Goal: Task Accomplishment & Management: Manage account settings

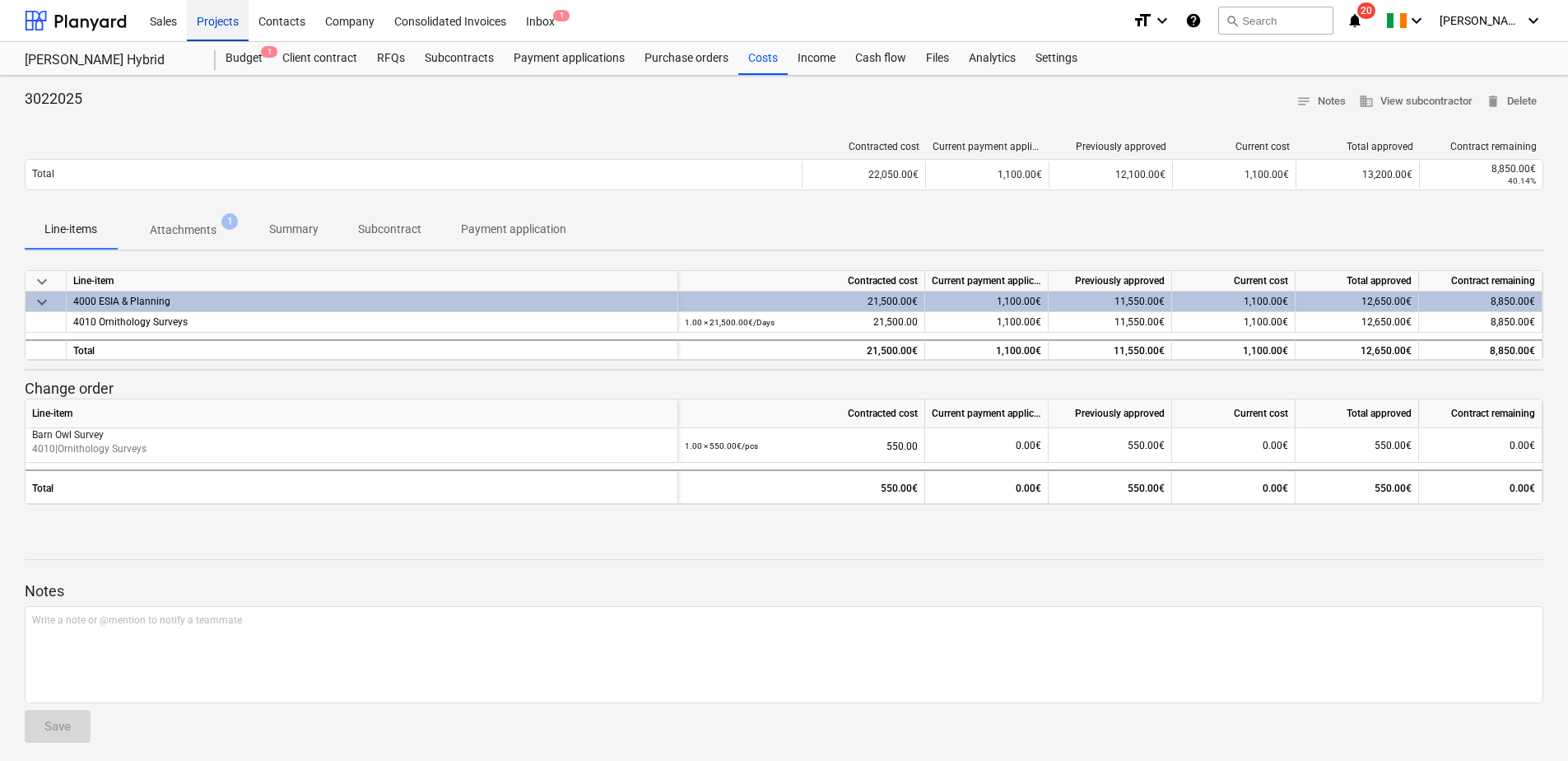
click at [220, 23] on div "Projects" at bounding box center [217, 20] width 61 height 42
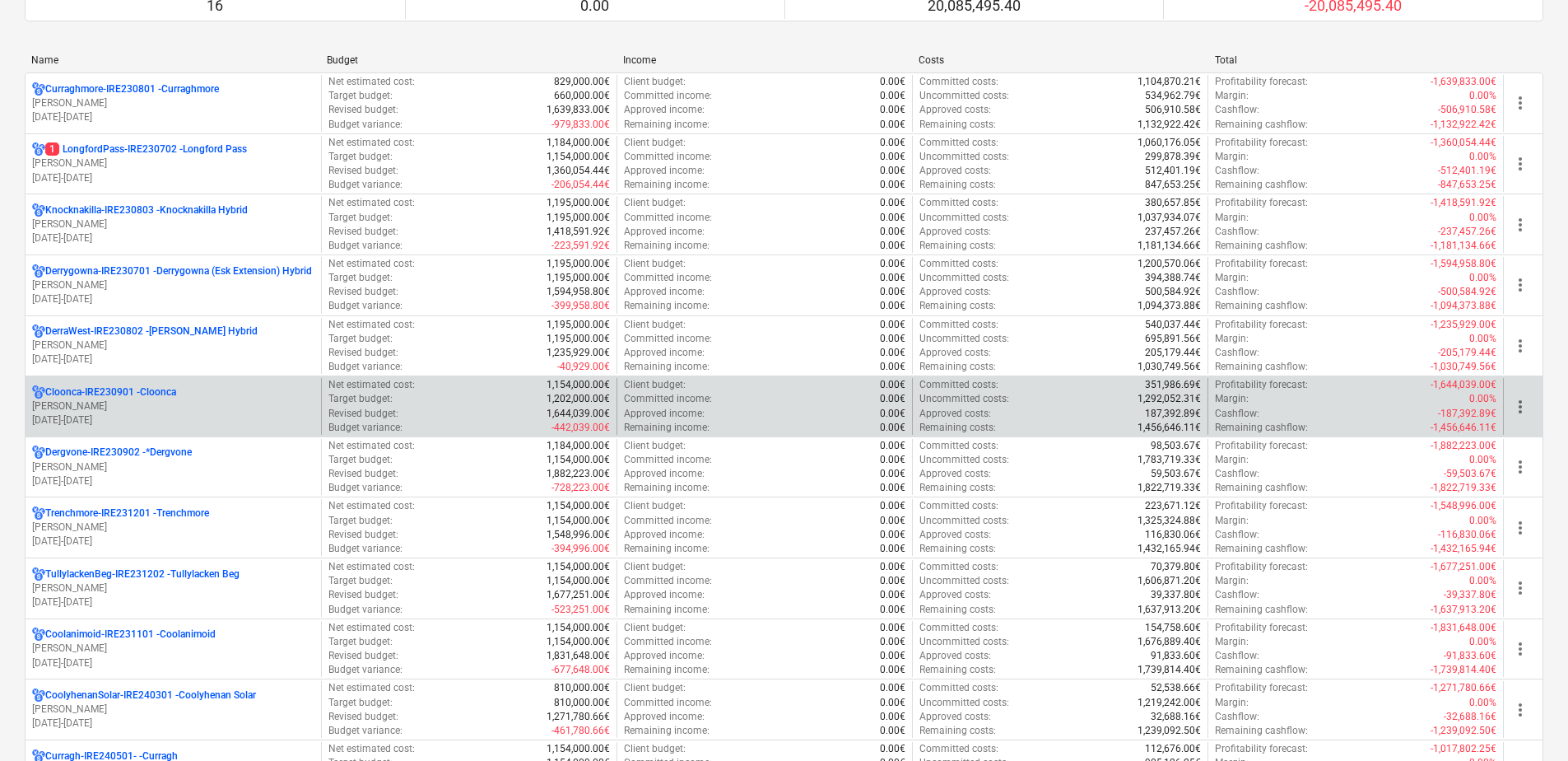
scroll to position [247, 0]
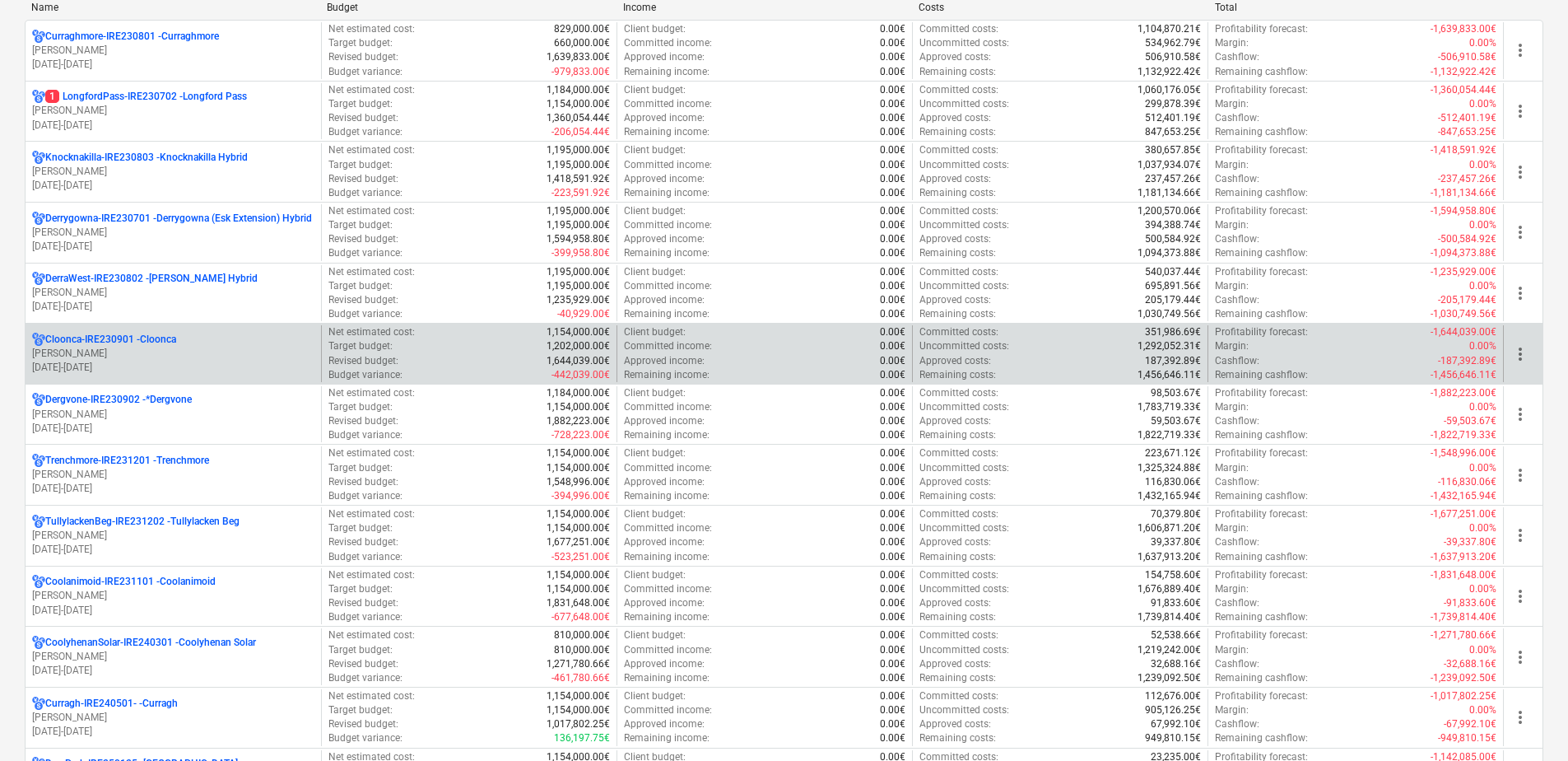
click at [181, 343] on div "Cloonca-IRE230901 - Cloonca" at bounding box center [174, 339] width 282 height 14
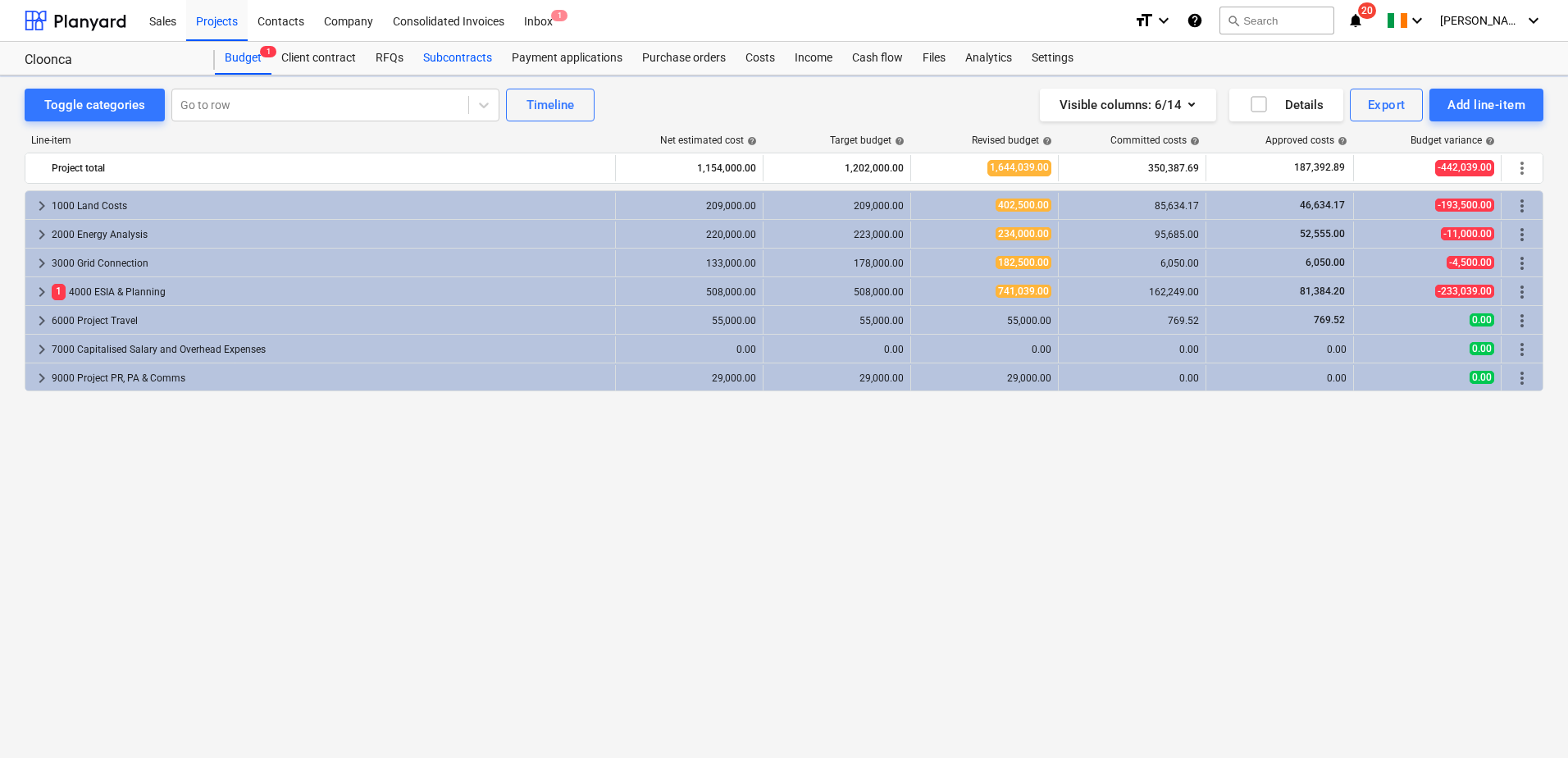
click at [443, 56] on div "Subcontracts" at bounding box center [457, 57] width 89 height 32
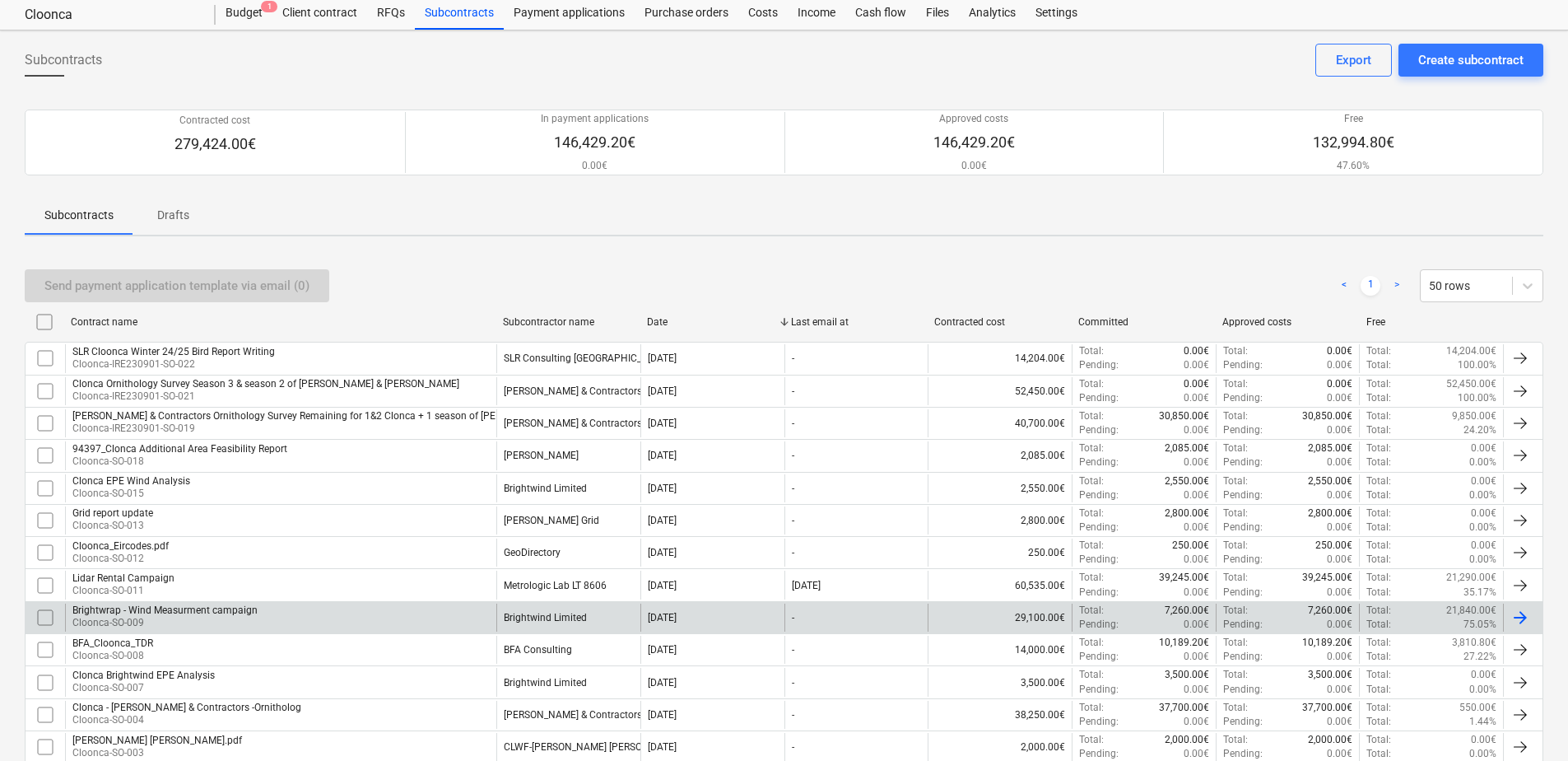
scroll to position [164, 0]
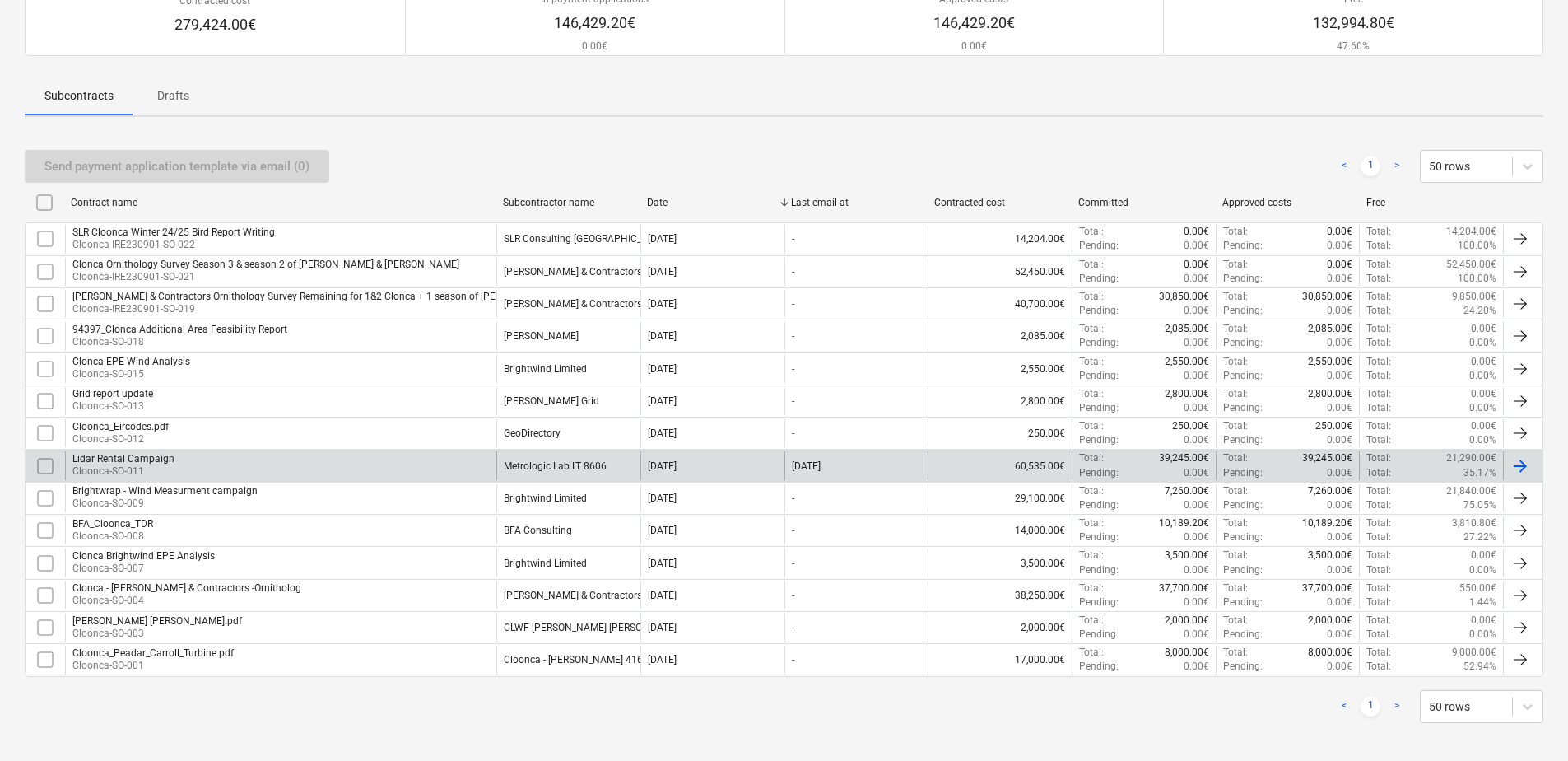
click at [544, 472] on div "Metrologic Lab LT 8606" at bounding box center [568, 465] width 144 height 28
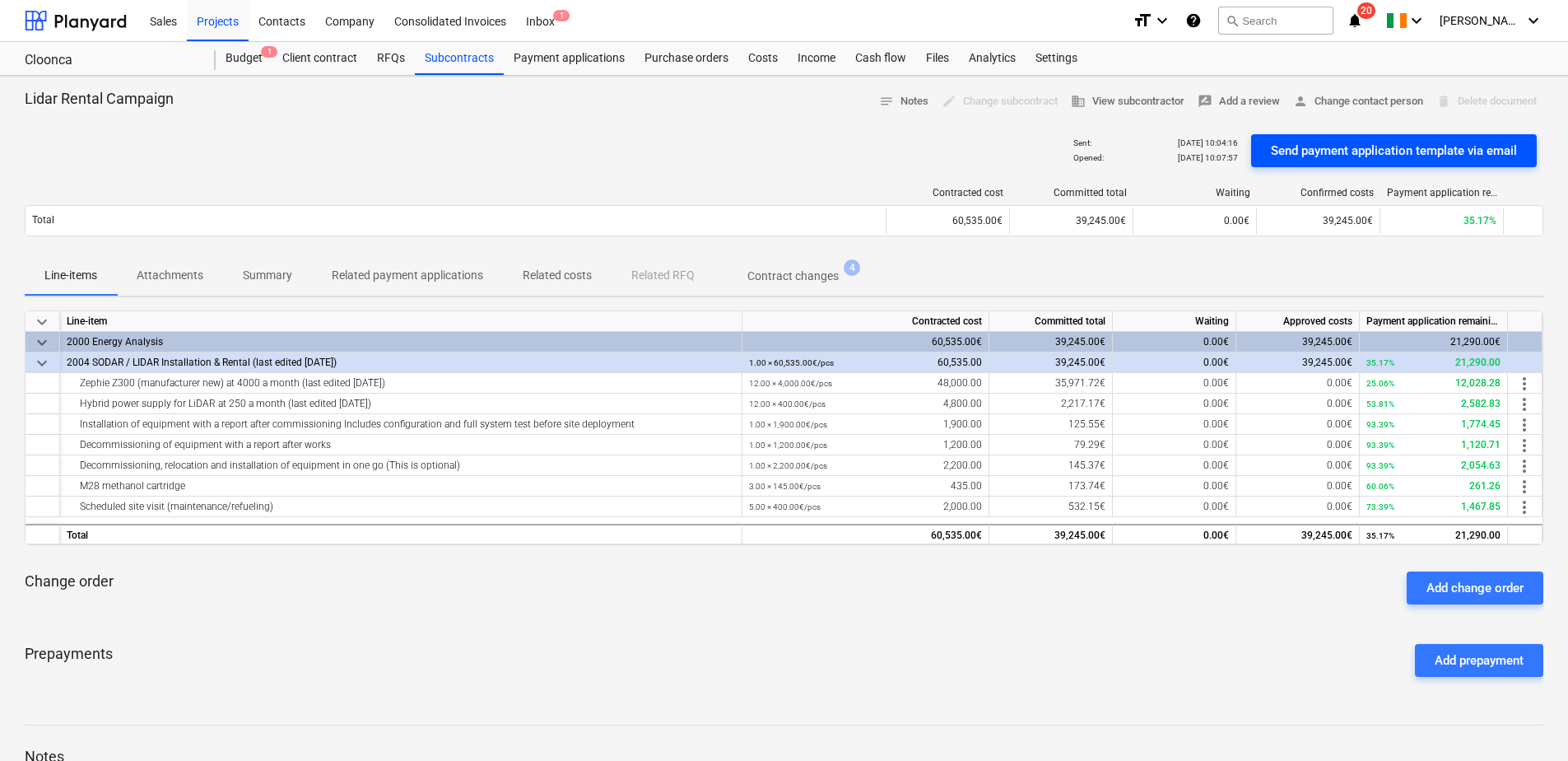
click at [1299, 146] on div "Send payment application template via email" at bounding box center [1393, 151] width 246 height 21
click at [198, 21] on div "Projects" at bounding box center [217, 20] width 61 height 42
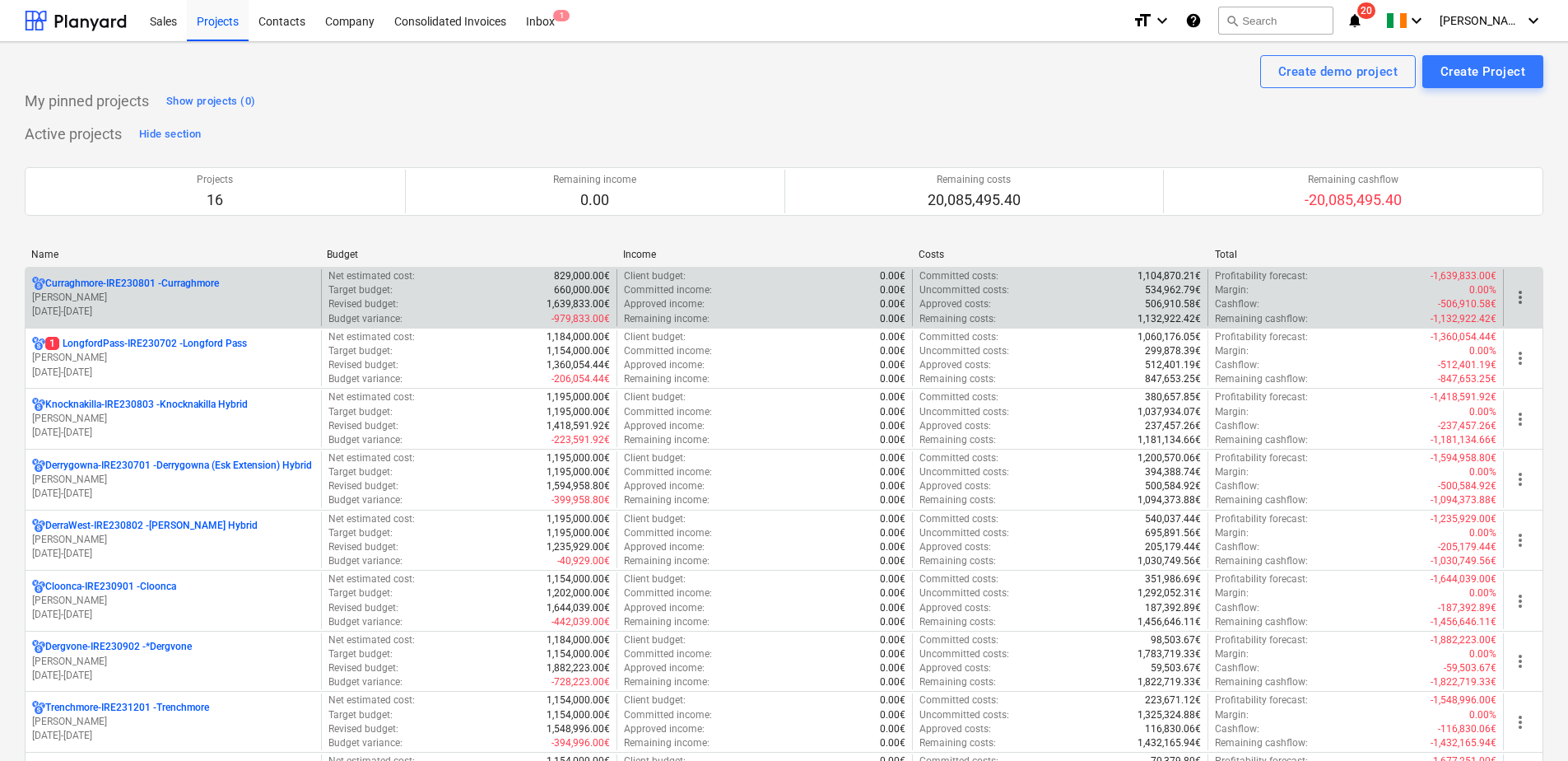
click at [183, 307] on p "[DATE] - [DATE]" at bounding box center [174, 311] width 282 height 14
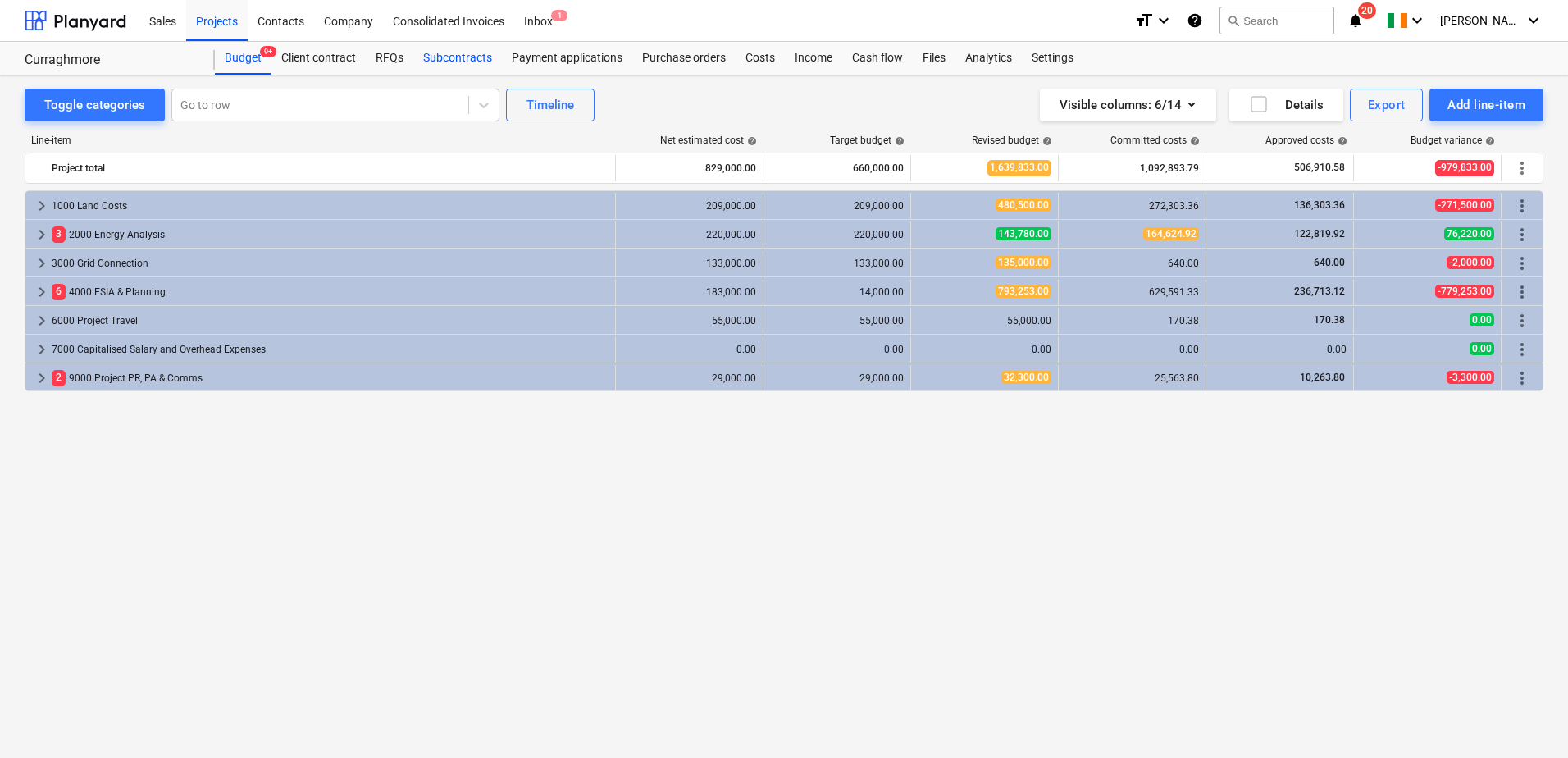
click at [445, 56] on div "Subcontracts" at bounding box center [457, 57] width 89 height 32
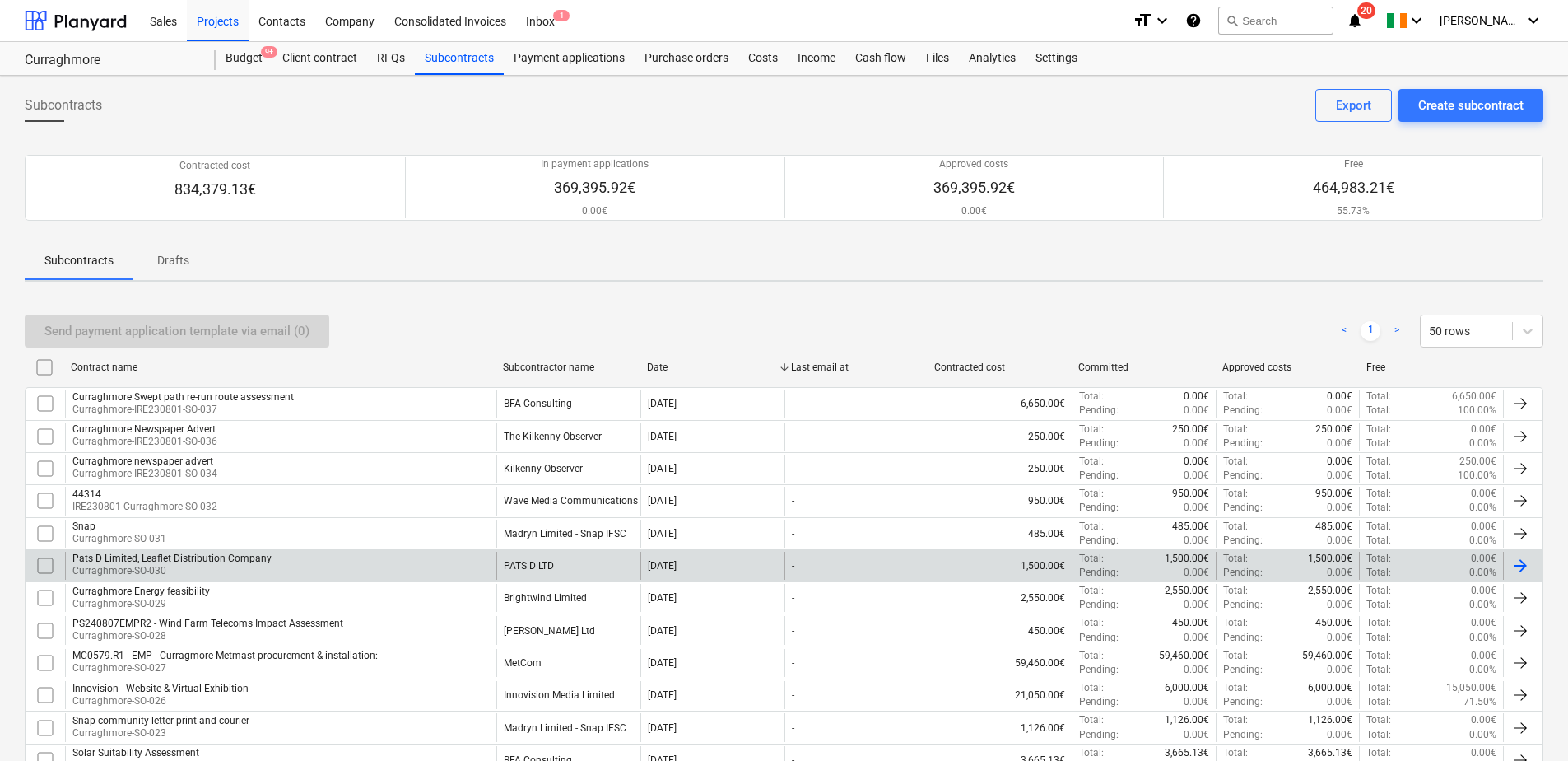
scroll to position [83, 0]
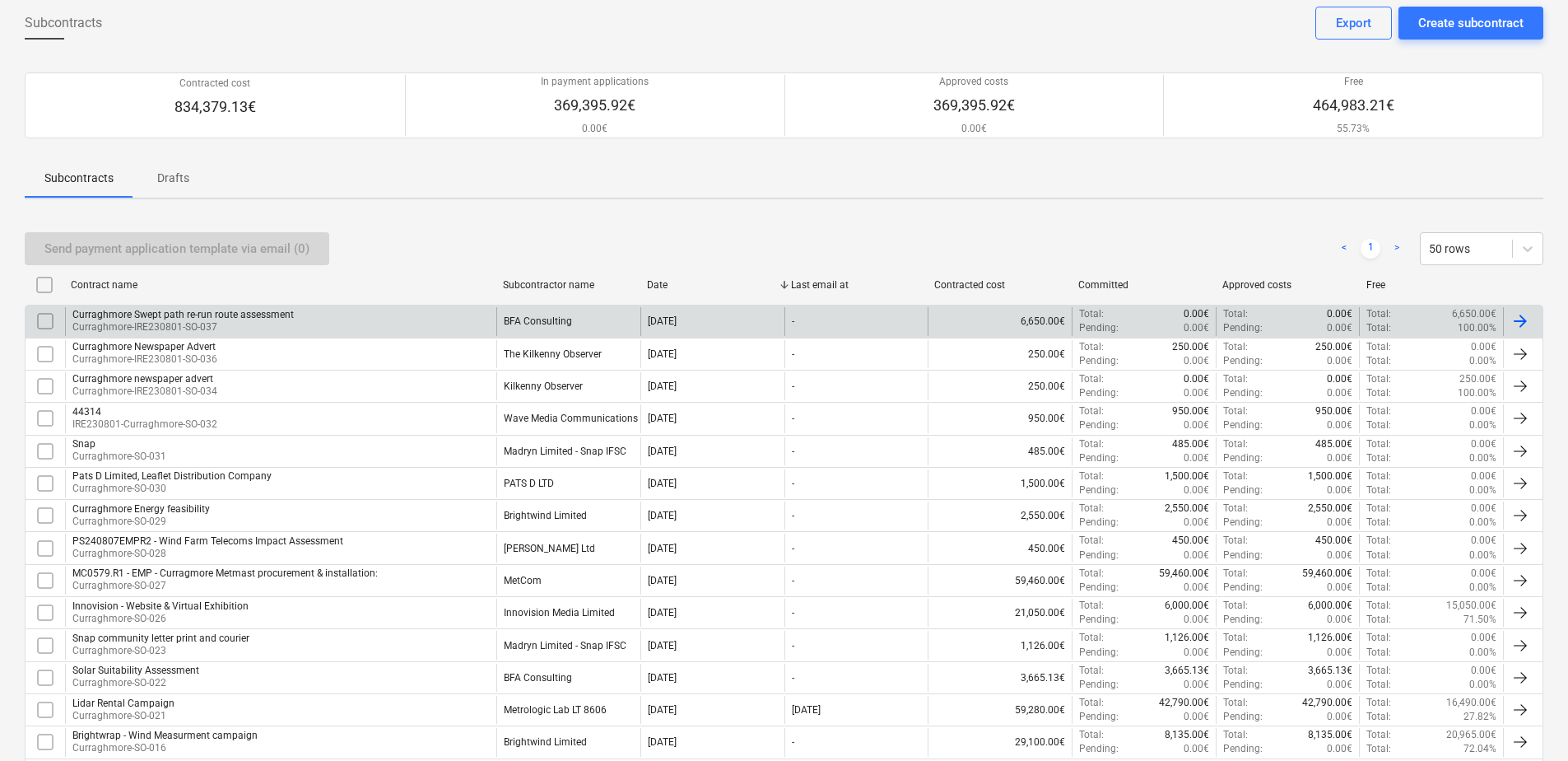
click at [202, 321] on p "Curraghmore-IRE230801-SO-037" at bounding box center [183, 327] width 221 height 14
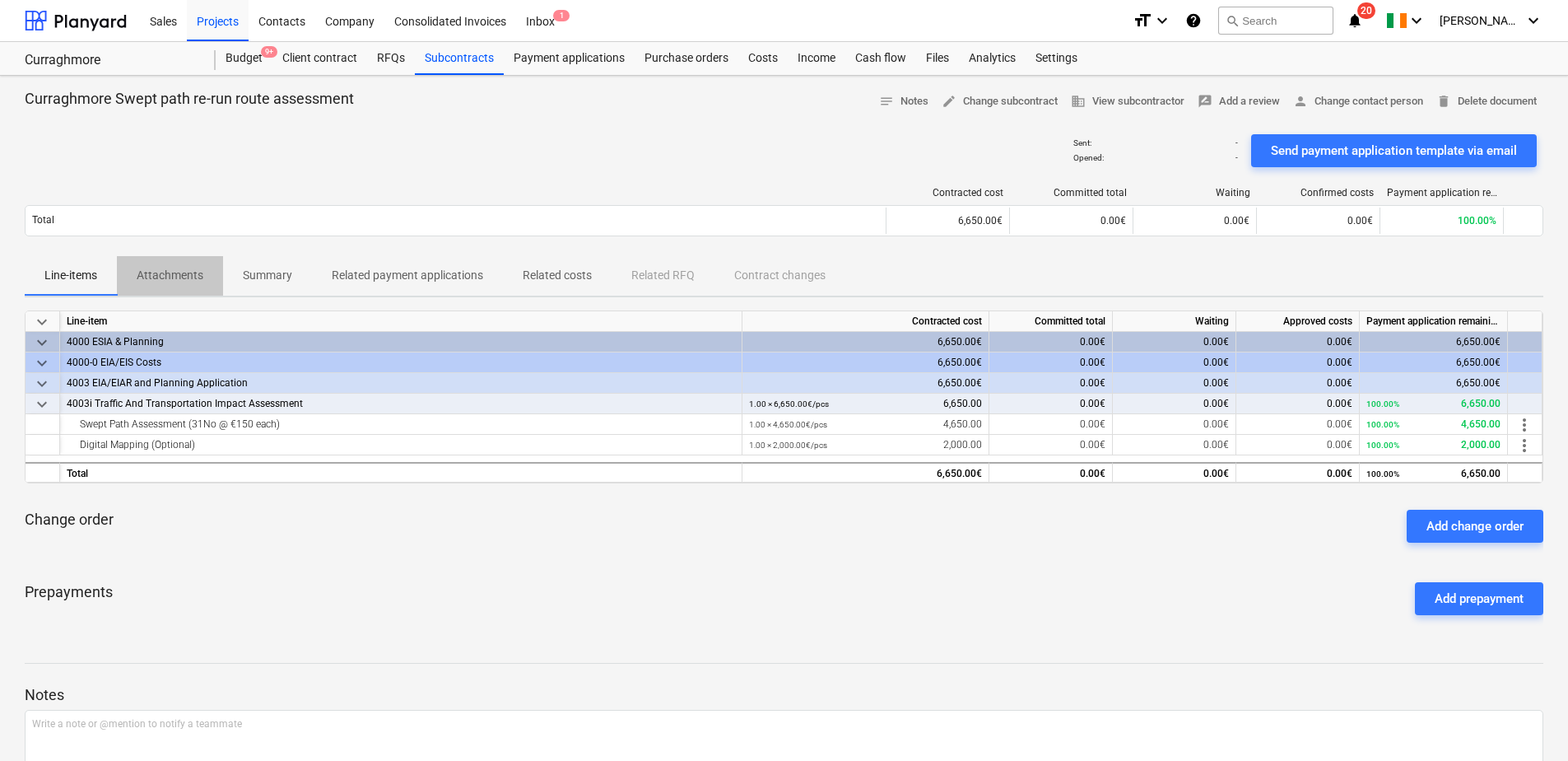
click at [172, 268] on p "Attachments" at bounding box center [170, 275] width 67 height 18
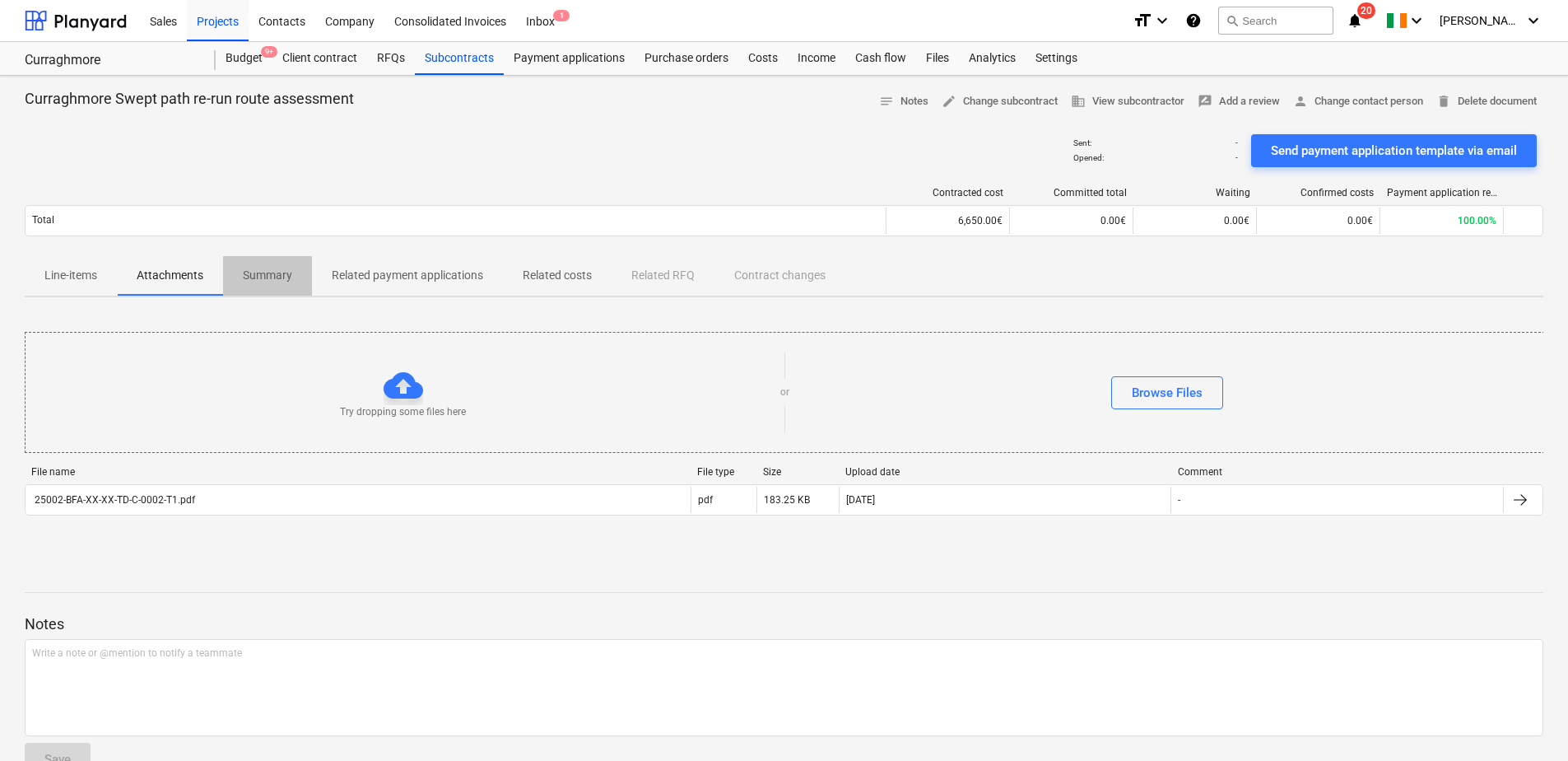
click at [268, 274] on p "Summary" at bounding box center [267, 275] width 49 height 18
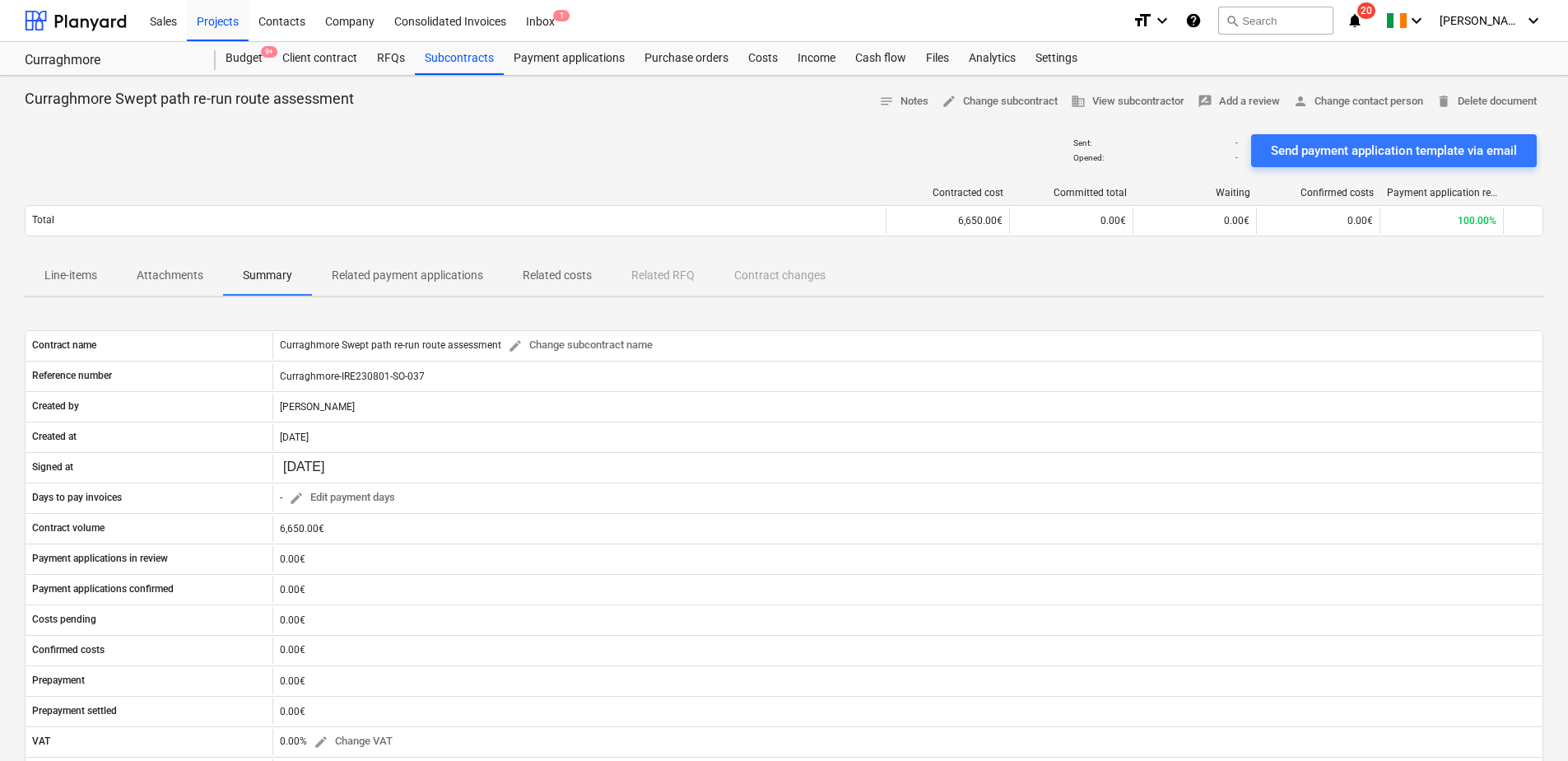
click at [86, 271] on p "Line-items" at bounding box center [71, 275] width 53 height 18
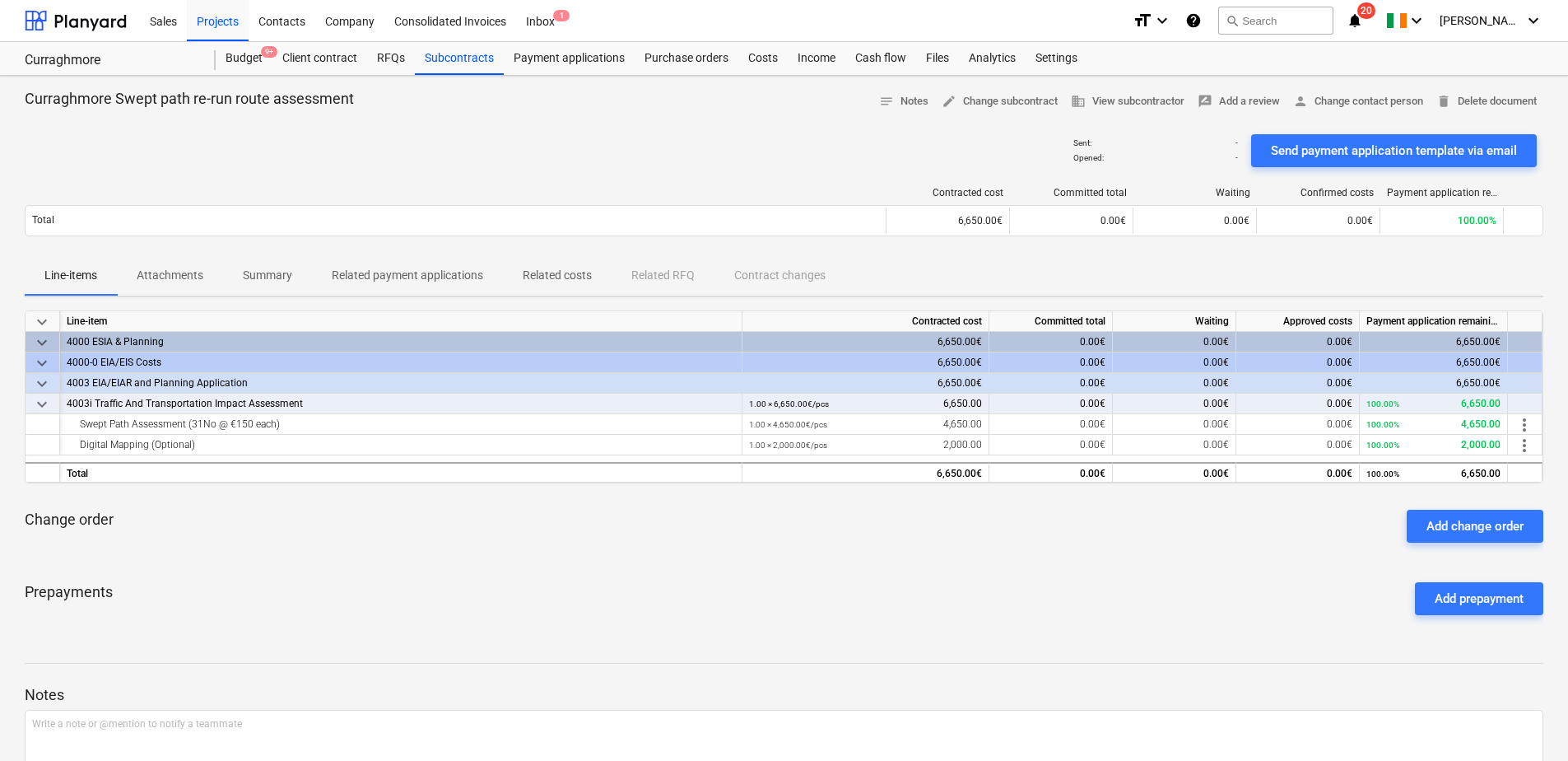
click at [283, 280] on p "Summary" at bounding box center [267, 275] width 49 height 18
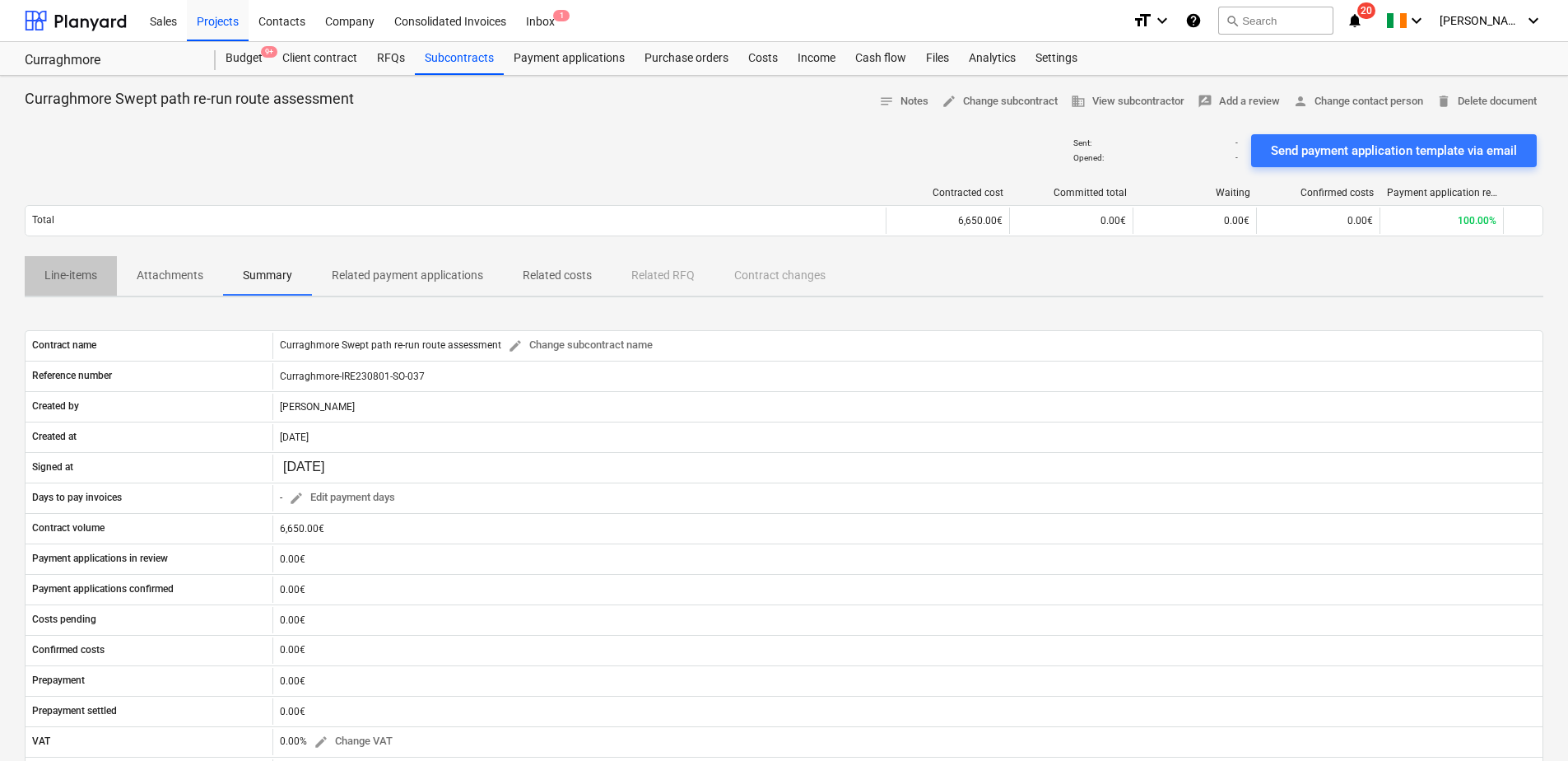
click at [62, 276] on p "Line-items" at bounding box center [71, 275] width 53 height 18
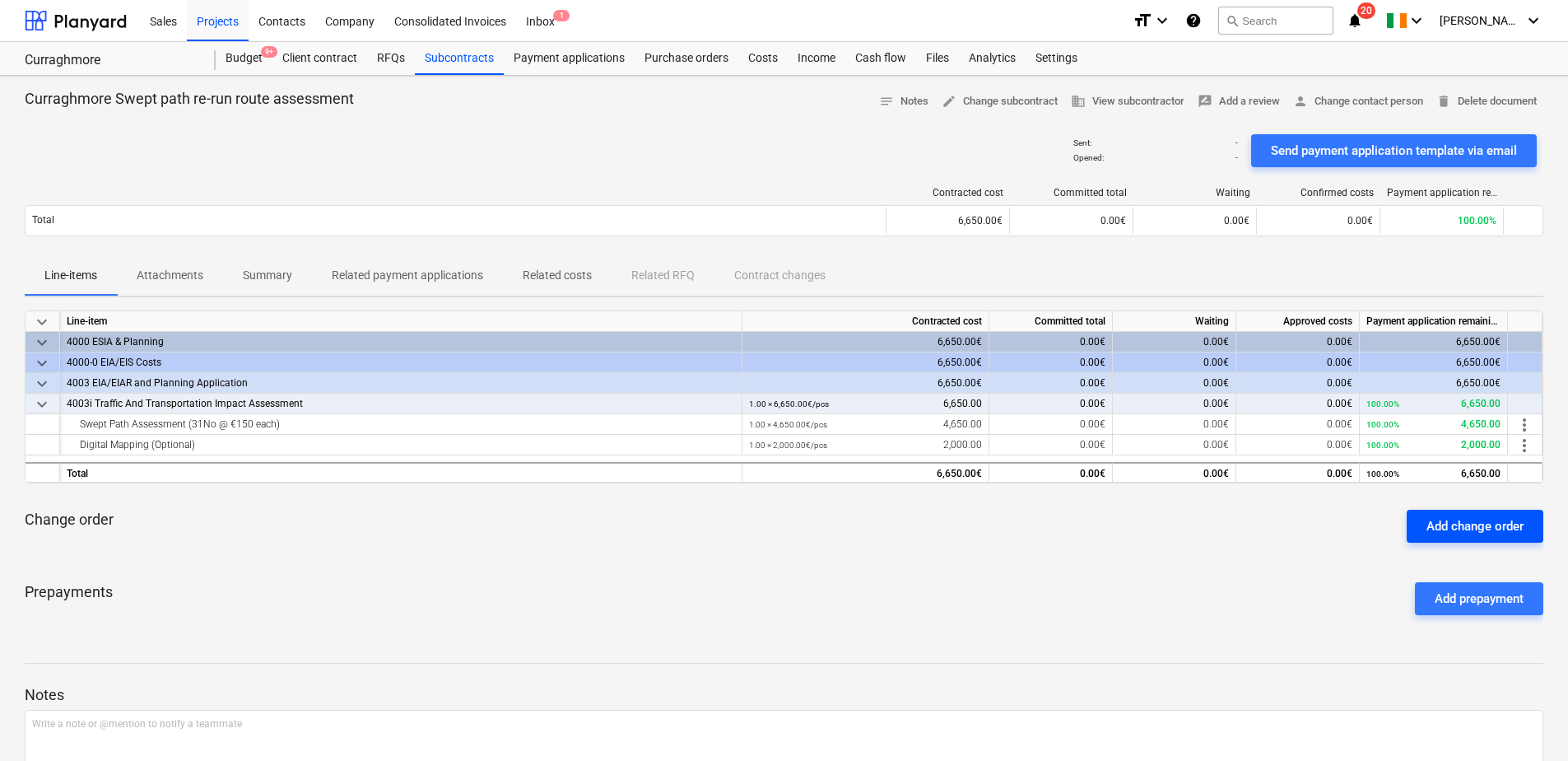
click at [1484, 530] on div "Add change order" at bounding box center [1474, 526] width 98 height 21
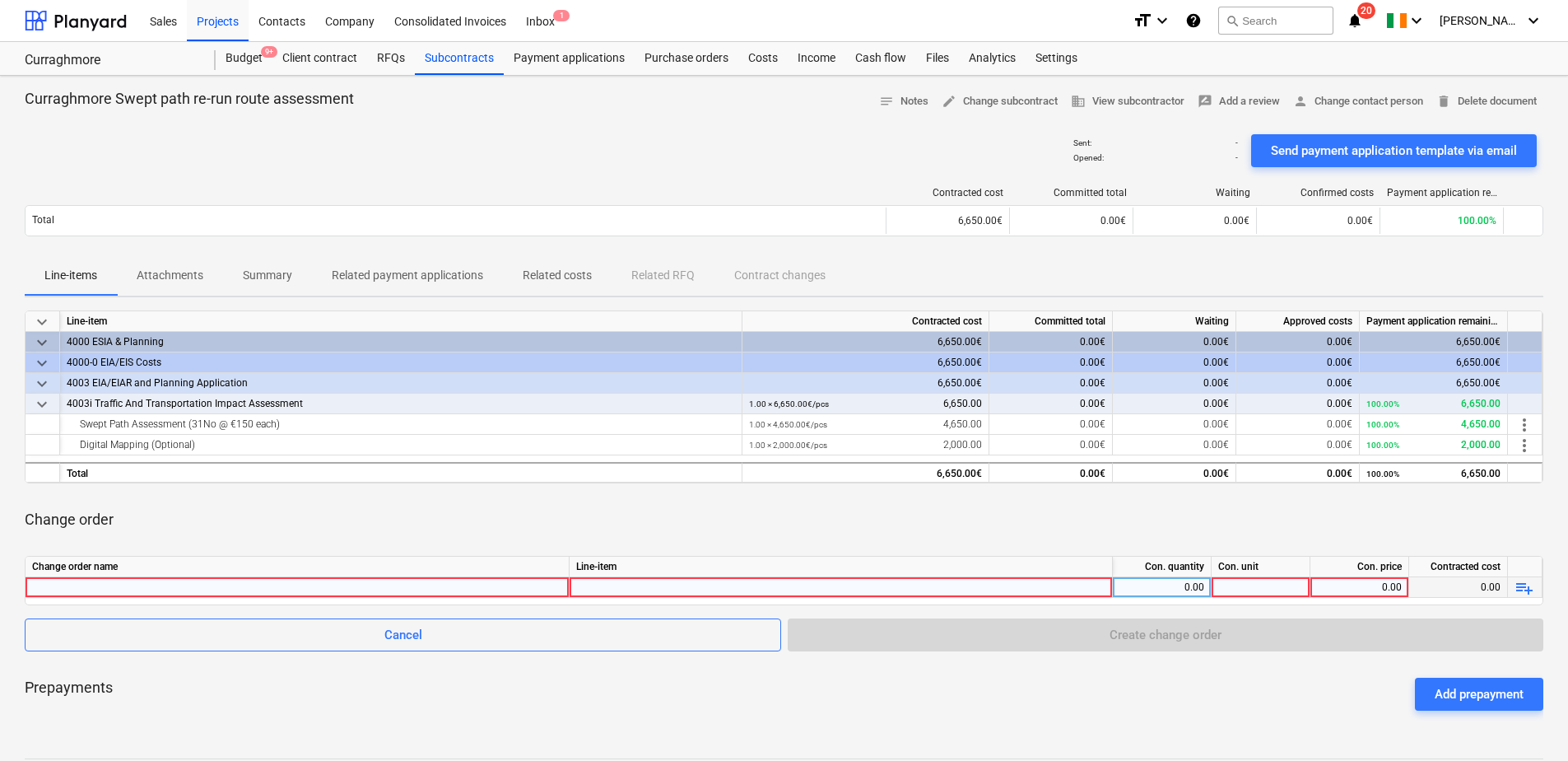
click at [144, 588] on div at bounding box center [297, 586] width 529 height 20
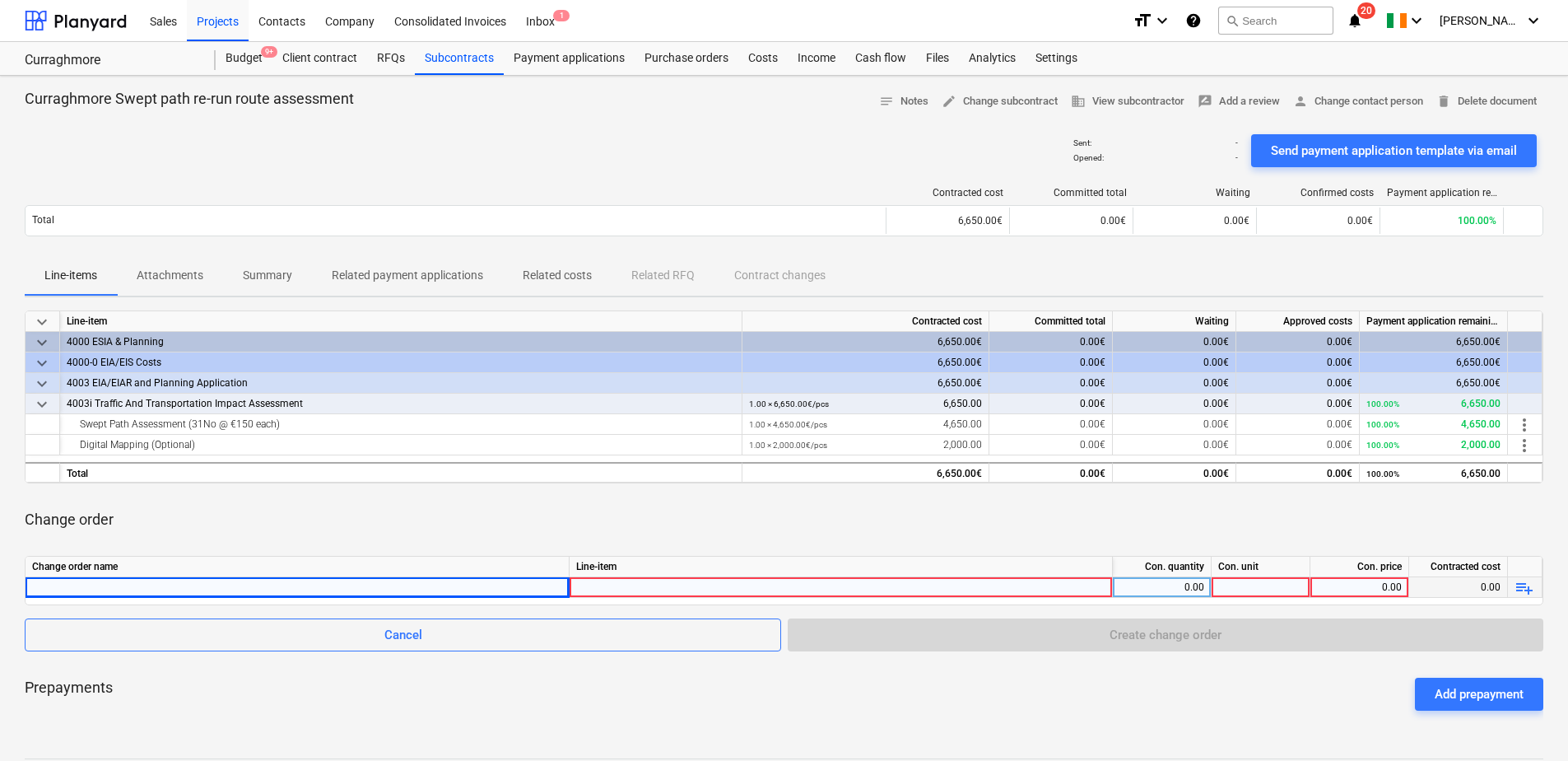
drag, startPoint x: 100, startPoint y: 578, endPoint x: 74, endPoint y: 586, distance: 27.2
click at [74, 586] on div at bounding box center [297, 586] width 529 height 20
type input "Extra/Over: Vertical assessment at Node#50 and Node#51 of TDR"
click at [687, 585] on div at bounding box center [841, 602] width 529 height 50
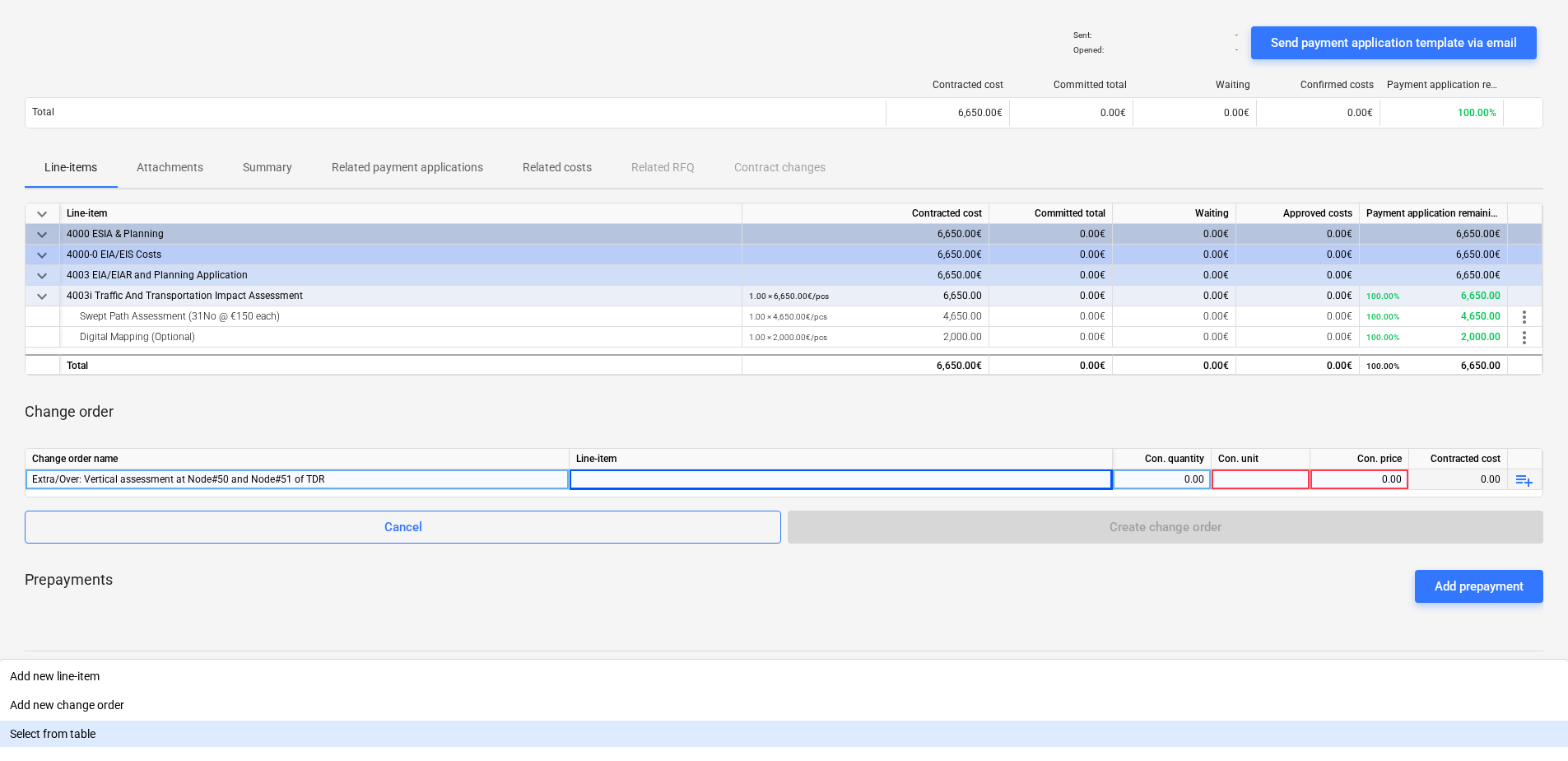
scroll to position [109, 0]
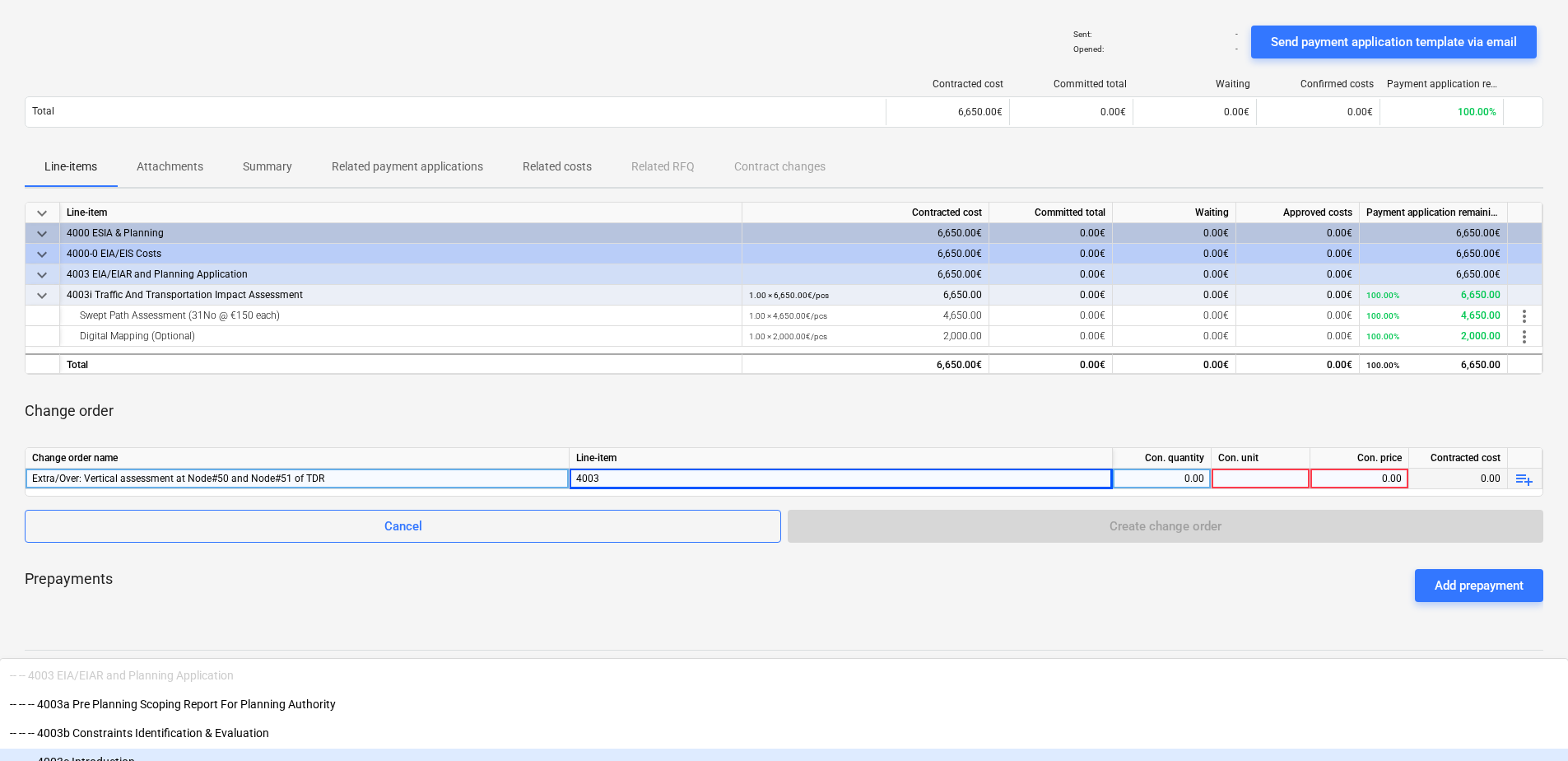
type input "4003i"
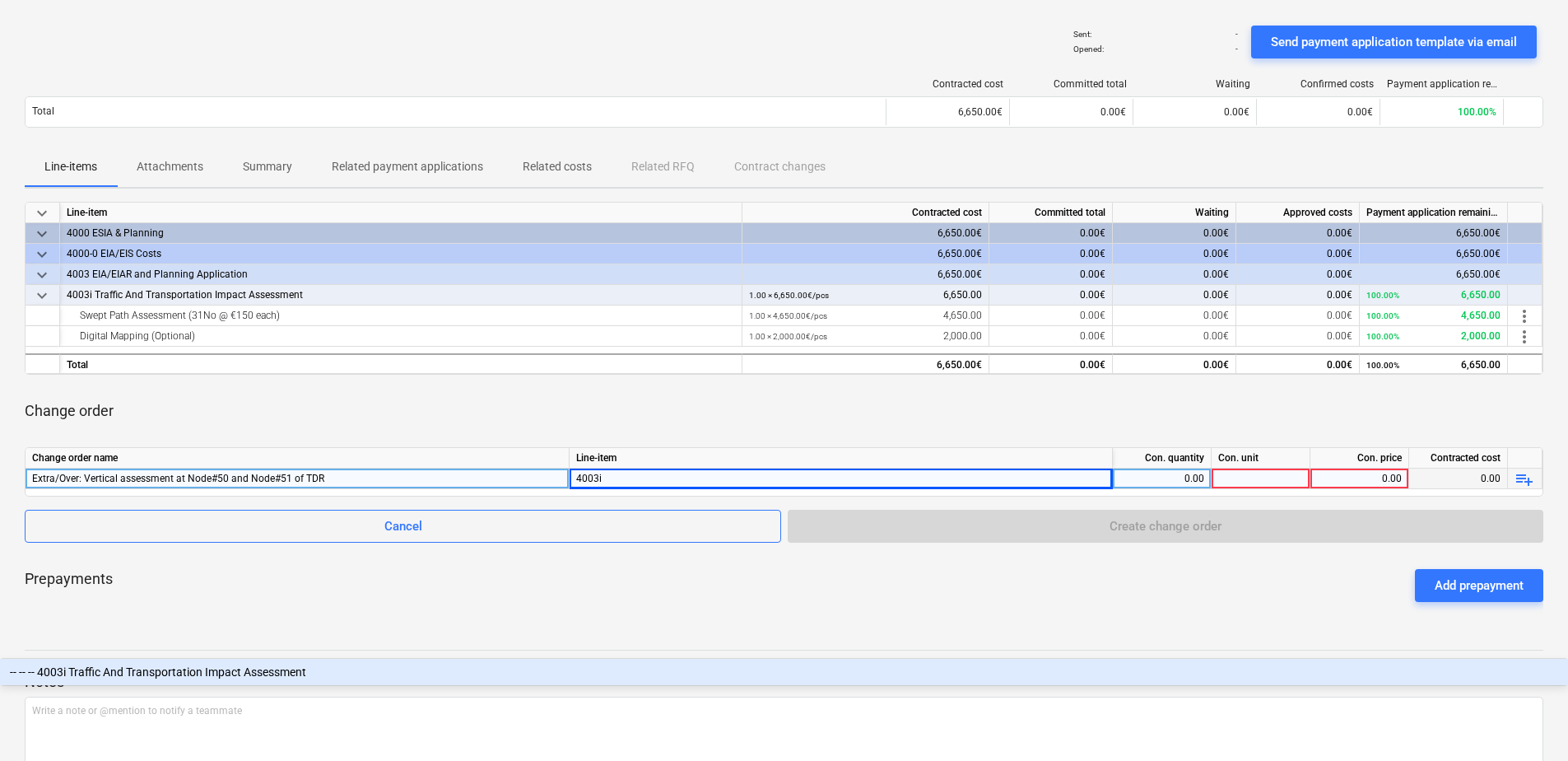
click at [705, 659] on div "-- -- -- 4003i Traffic And Transportation Impact Assessment" at bounding box center [784, 672] width 1568 height 26
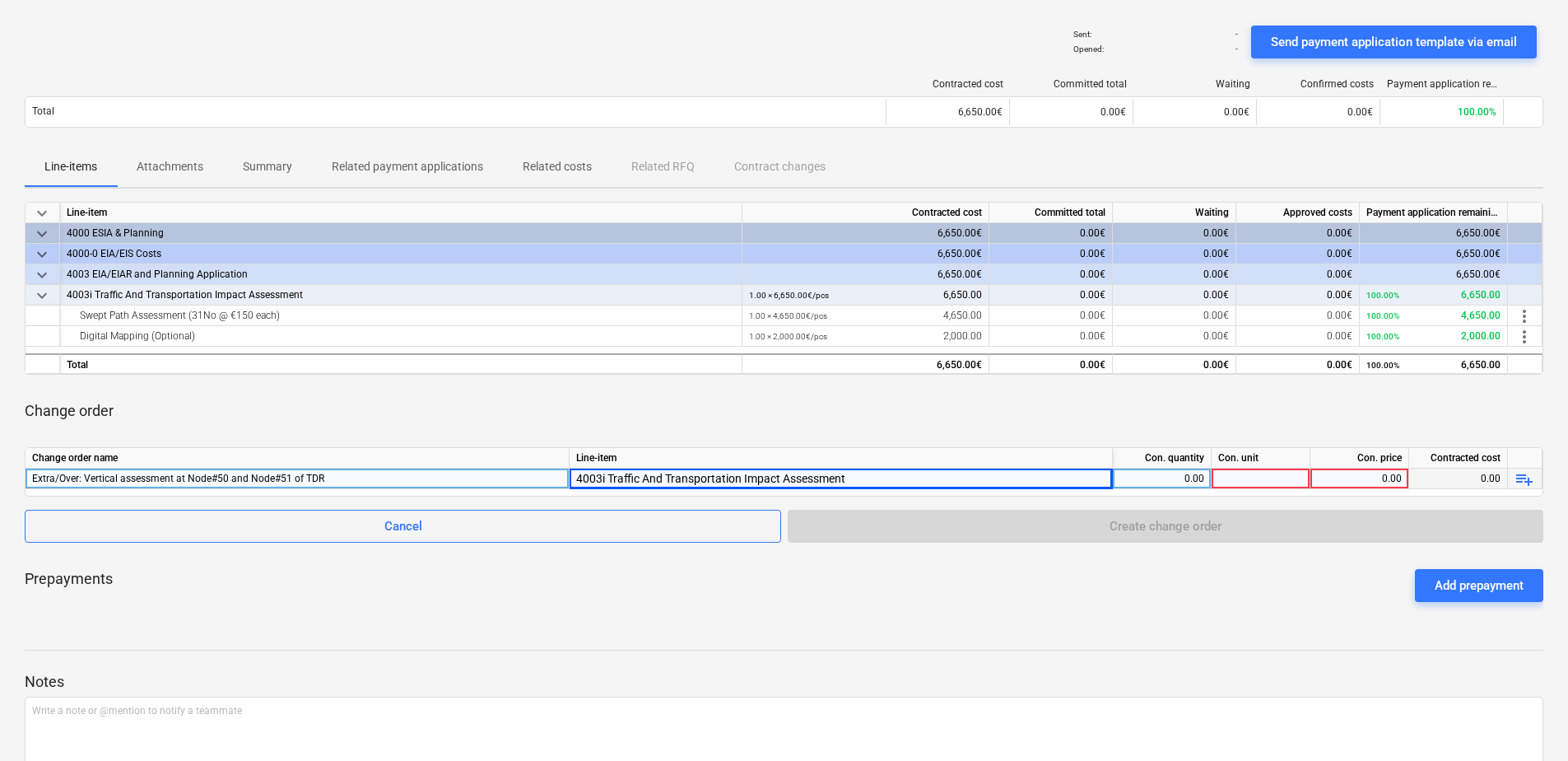
click at [1181, 477] on div "0.00" at bounding box center [1161, 479] width 85 height 20
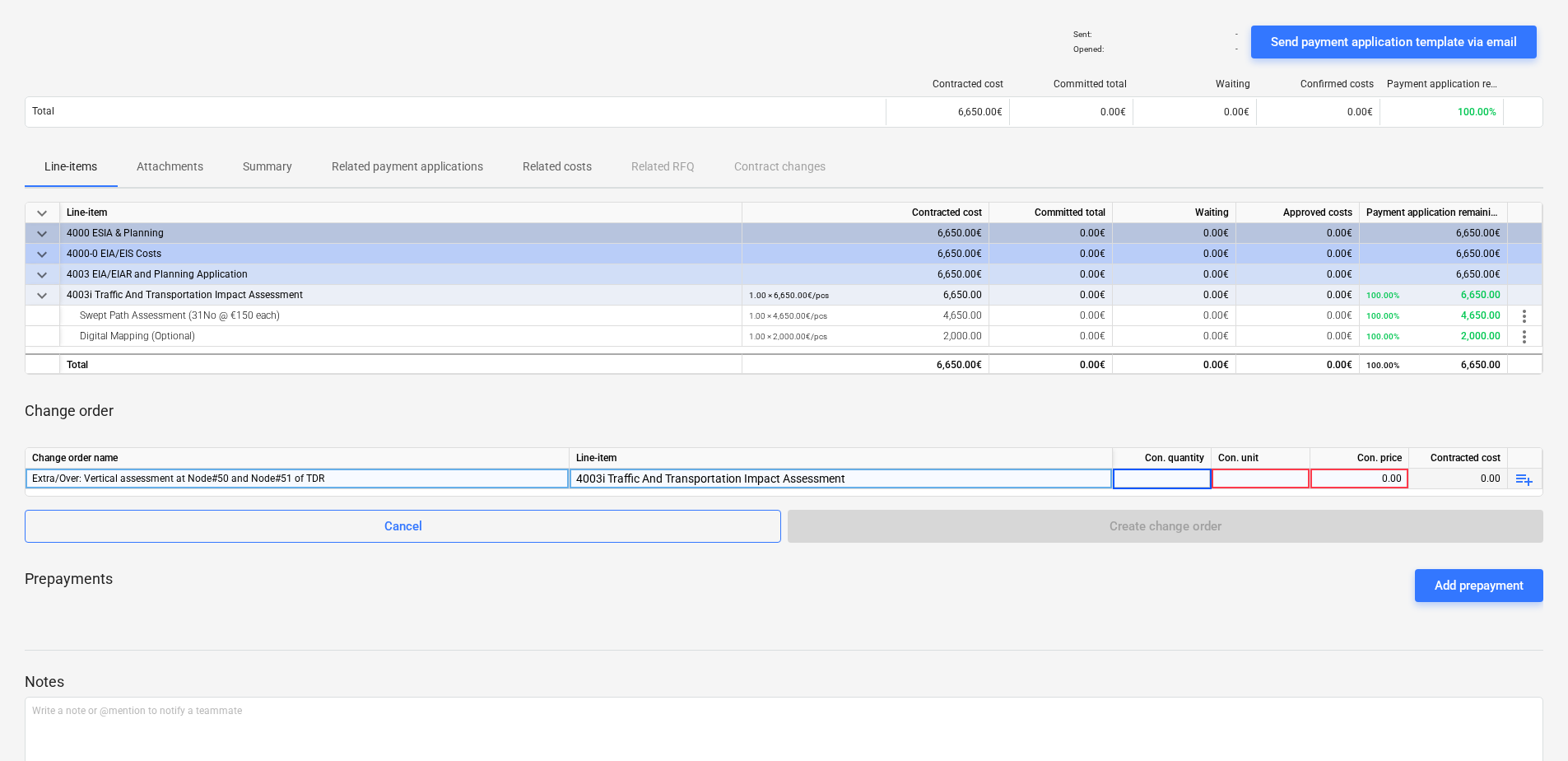
type input "1"
click at [1271, 472] on div at bounding box center [1261, 479] width 98 height 20
type input "pcs"
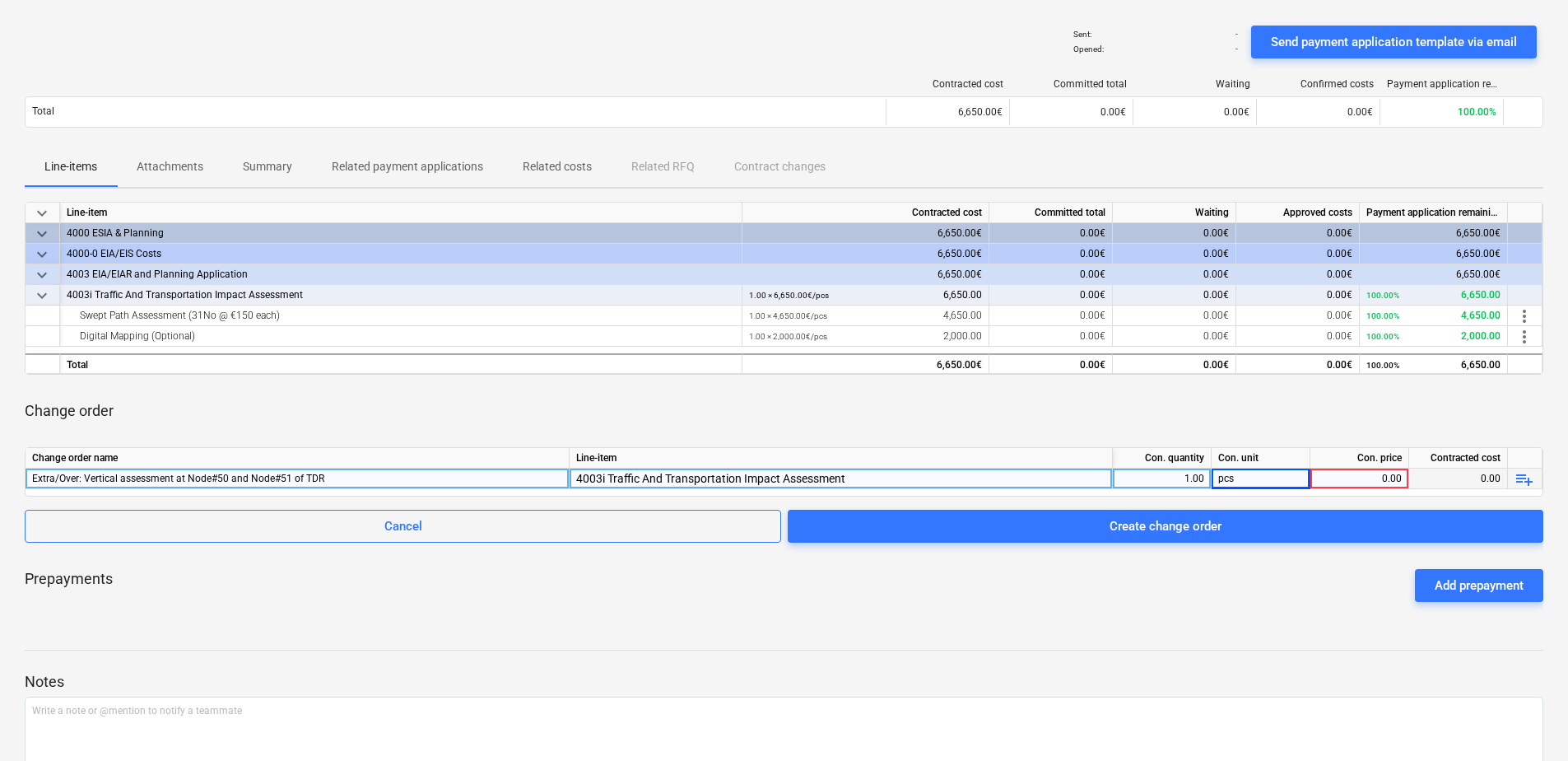
click at [1346, 478] on div "0.00" at bounding box center [1358, 479] width 85 height 20
click at [1373, 475] on input at bounding box center [1358, 478] width 98 height 20
type input "650"
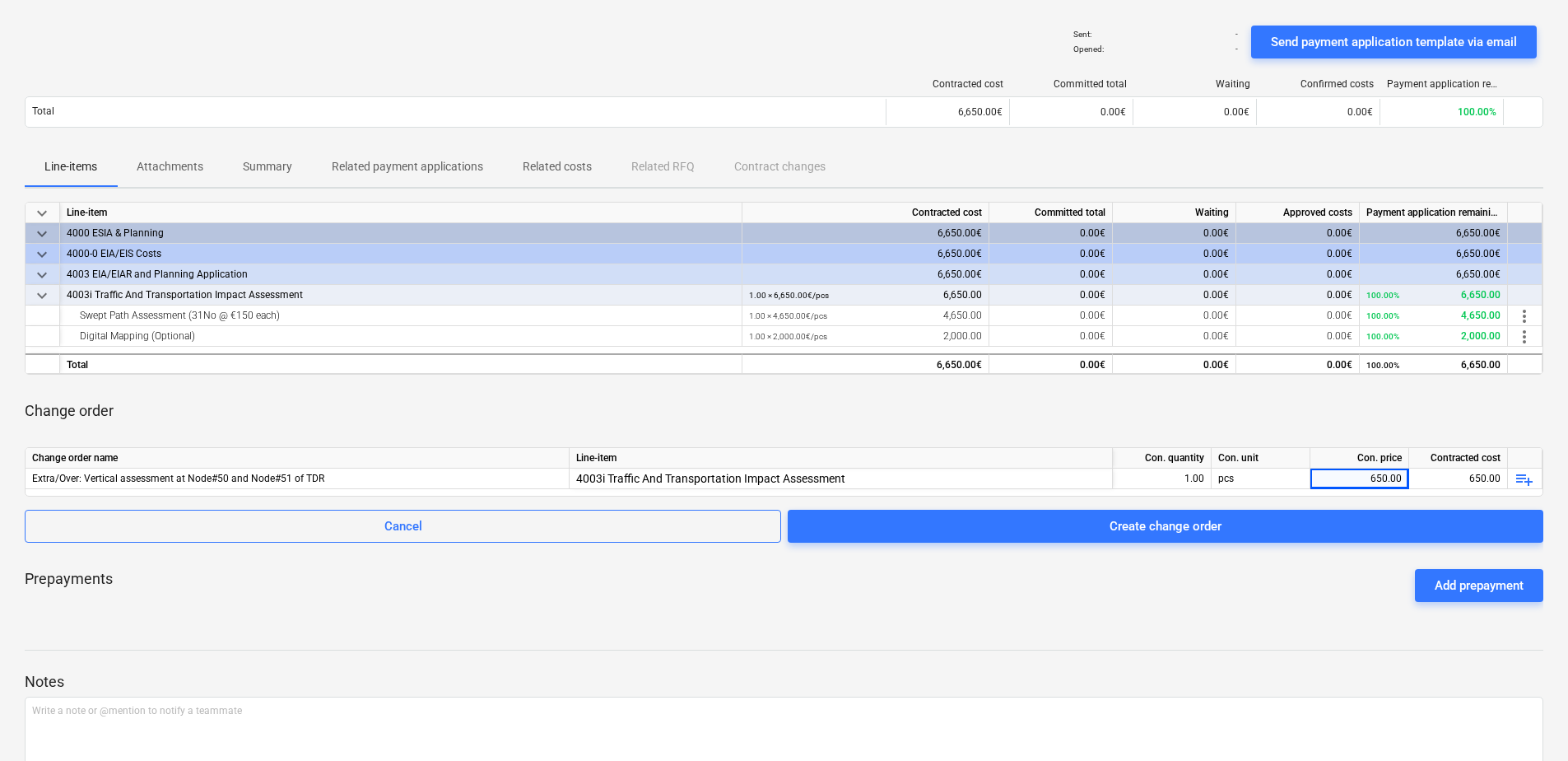
click at [927, 417] on div "Change order" at bounding box center [784, 411] width 1518 height 46
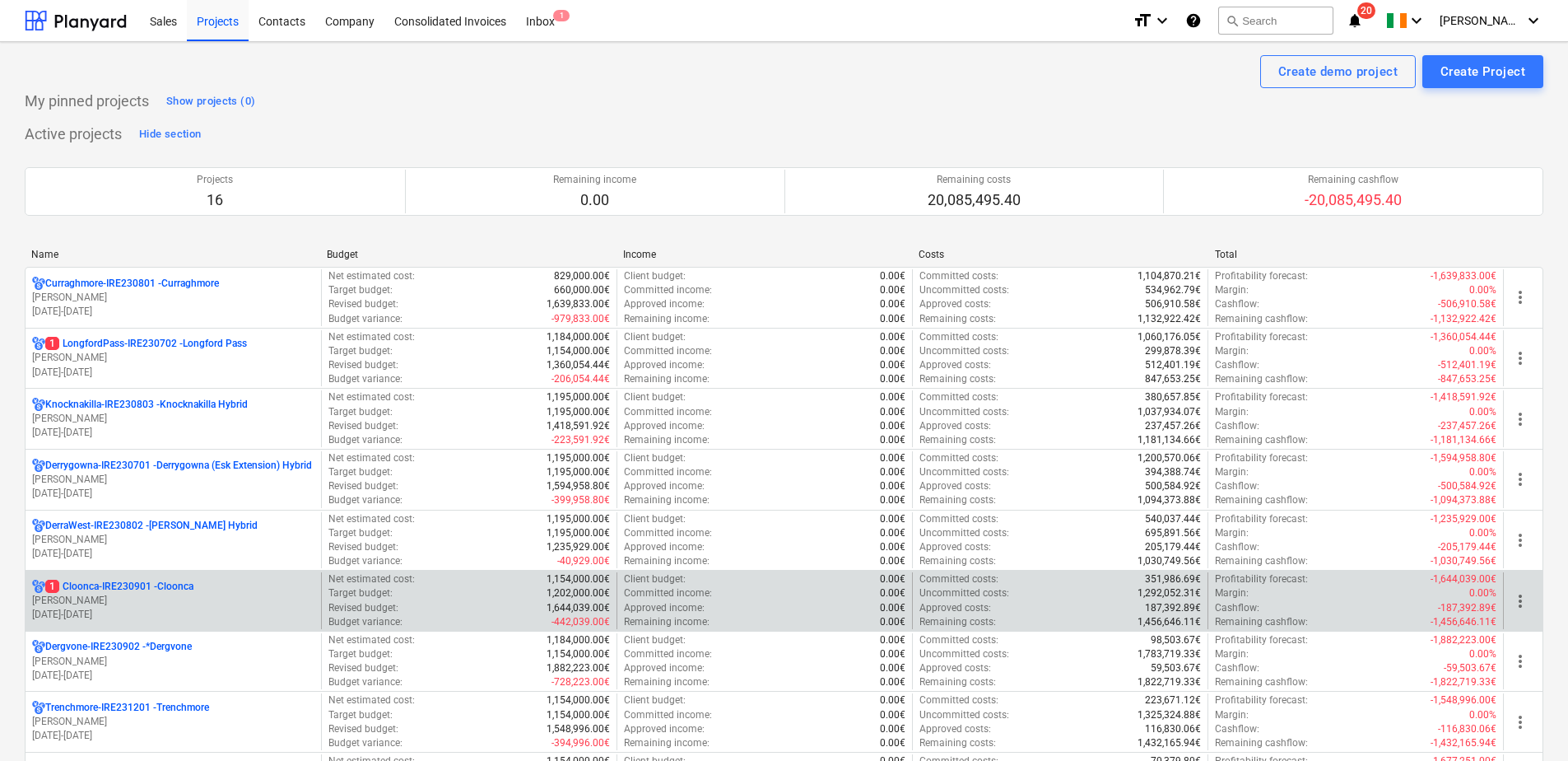
click at [163, 602] on p "[PERSON_NAME]" at bounding box center [174, 600] width 282 height 14
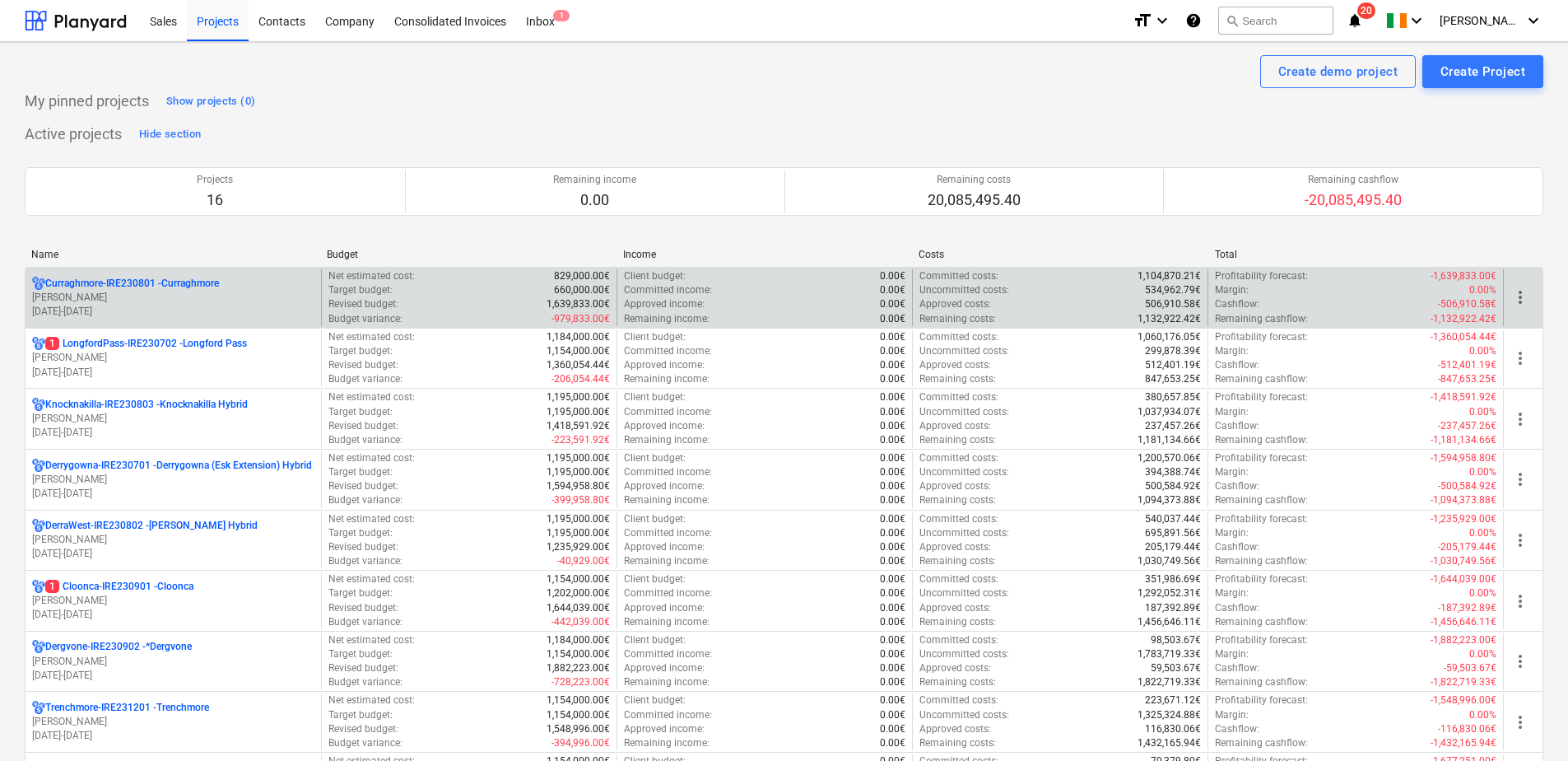
click at [154, 303] on p "[PERSON_NAME]" at bounding box center [174, 297] width 282 height 14
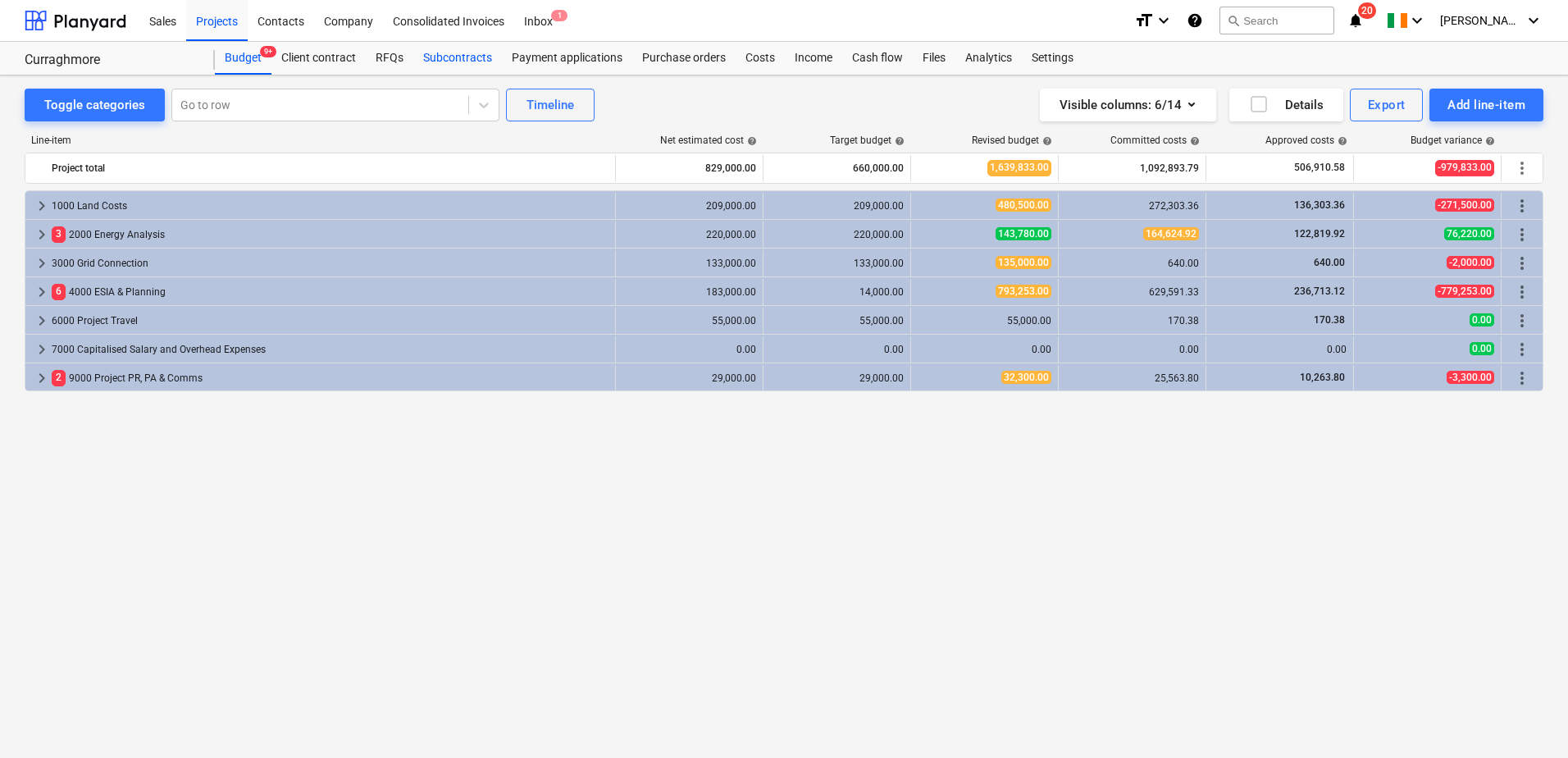
click at [432, 54] on div "Subcontracts" at bounding box center [457, 57] width 89 height 32
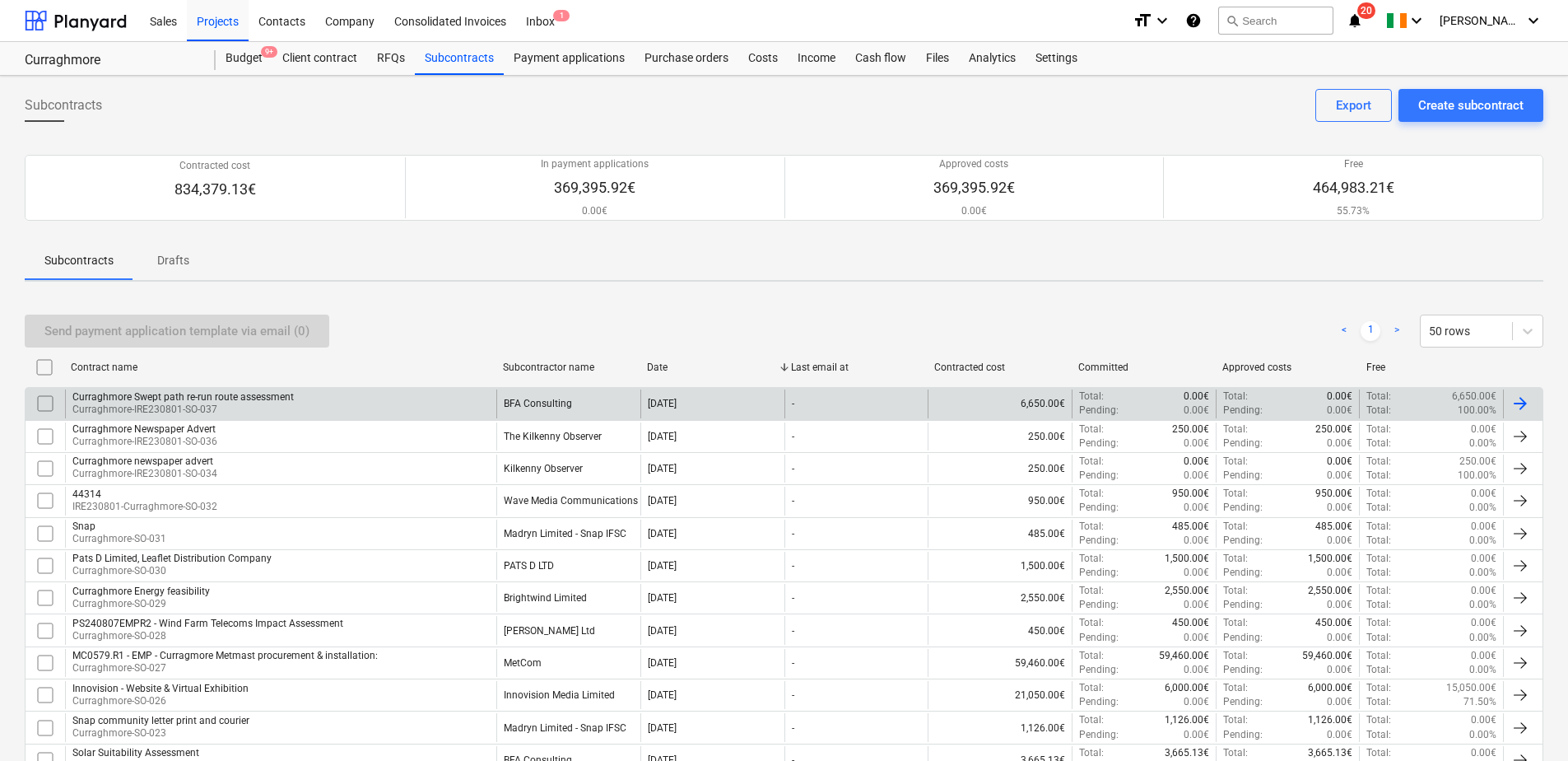
click at [221, 400] on div "Curraghmore Swept path re-run route assessment" at bounding box center [183, 397] width 221 height 11
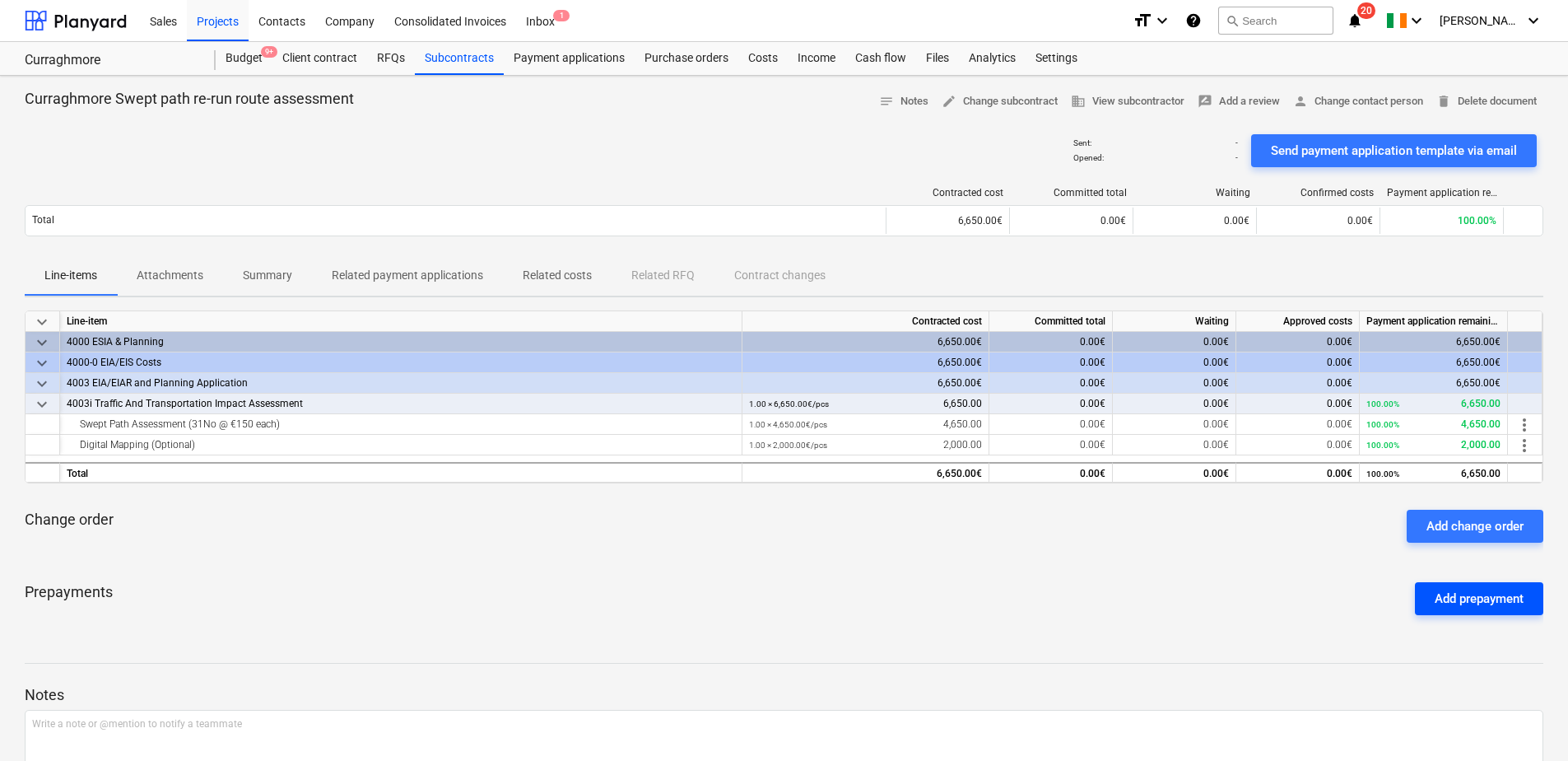
click at [1472, 596] on div "Add prepayment" at bounding box center [1479, 598] width 89 height 21
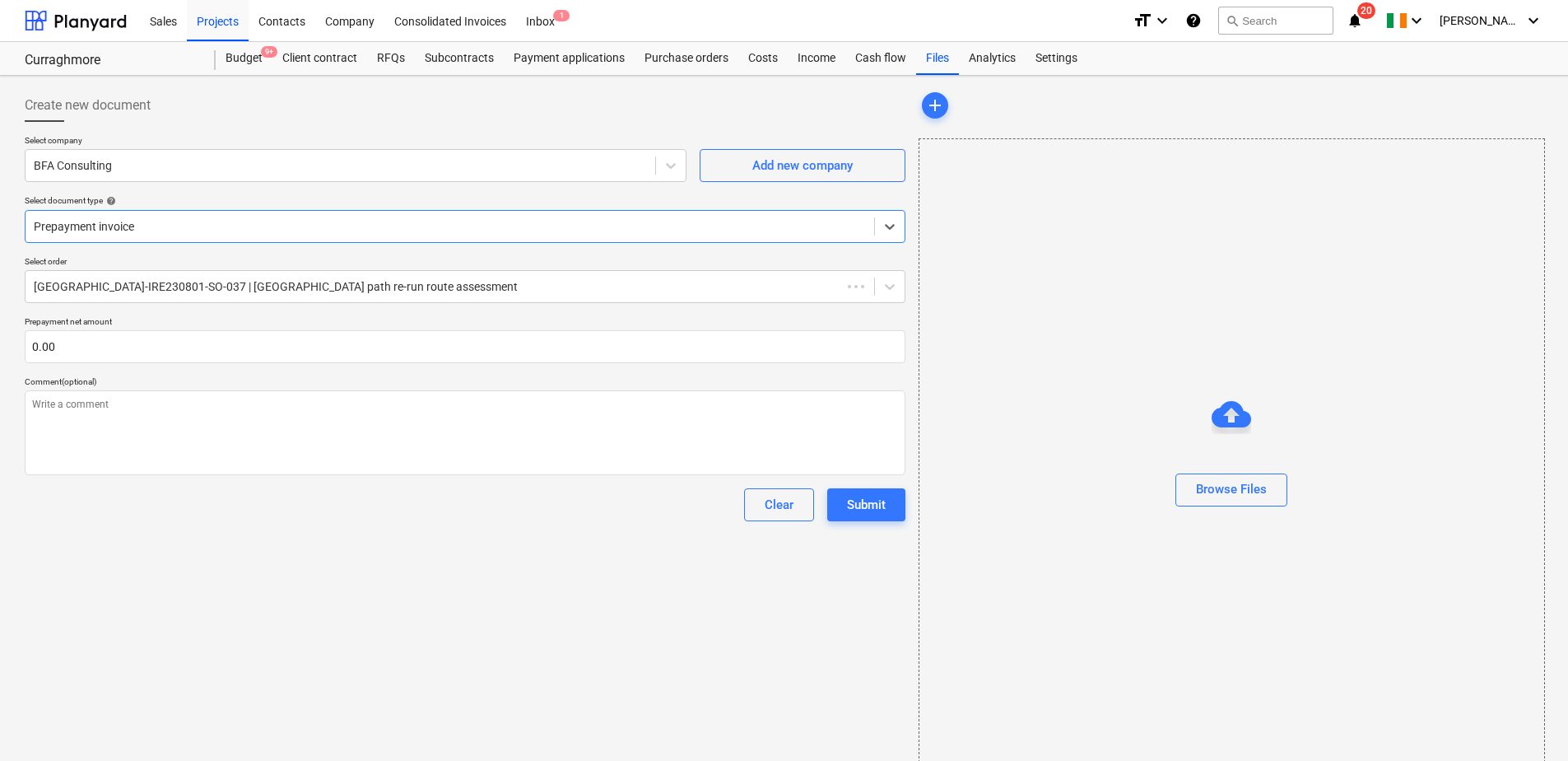
type textarea "x"
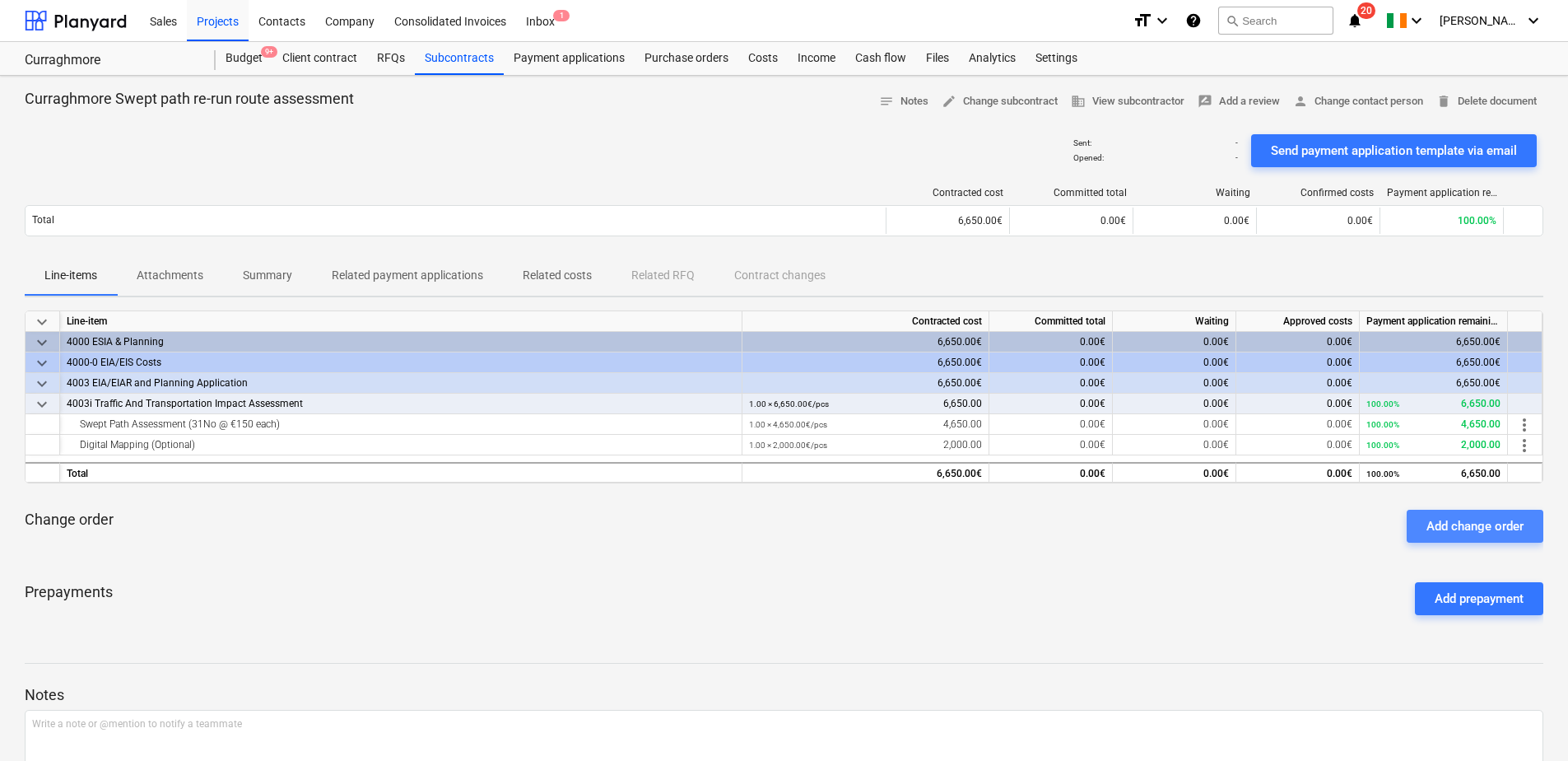
click at [1442, 530] on div "Add change order" at bounding box center [1474, 526] width 98 height 21
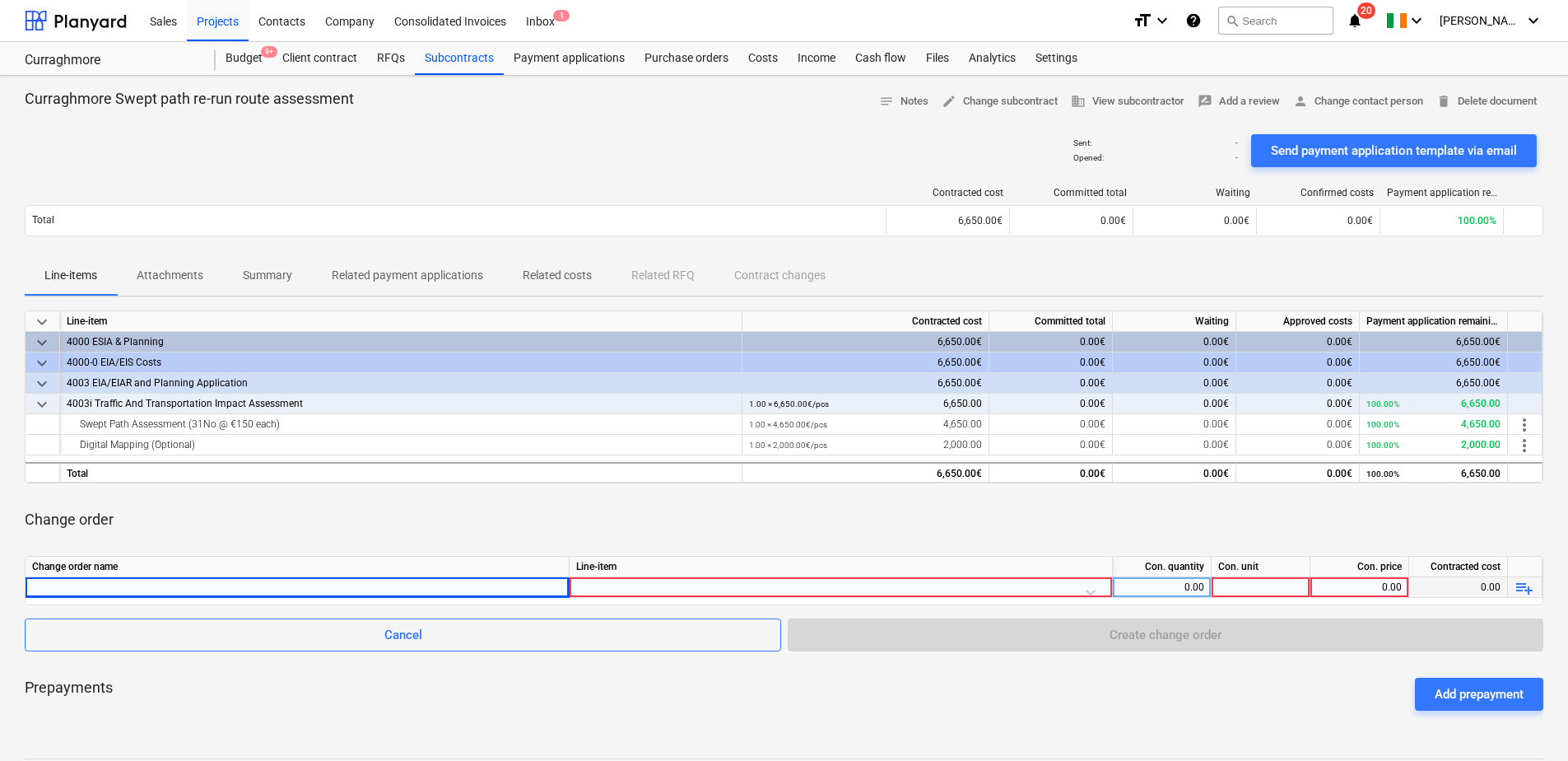
drag, startPoint x: 93, startPoint y: 585, endPoint x: 82, endPoint y: 585, distance: 11.0
click at [82, 585] on div at bounding box center [297, 586] width 529 height 20
type input "Extra/Over: Vertical assessment at Node#50 and Node#51 of TDR"
type input "tra"
click at [663, 586] on div at bounding box center [841, 591] width 529 height 29
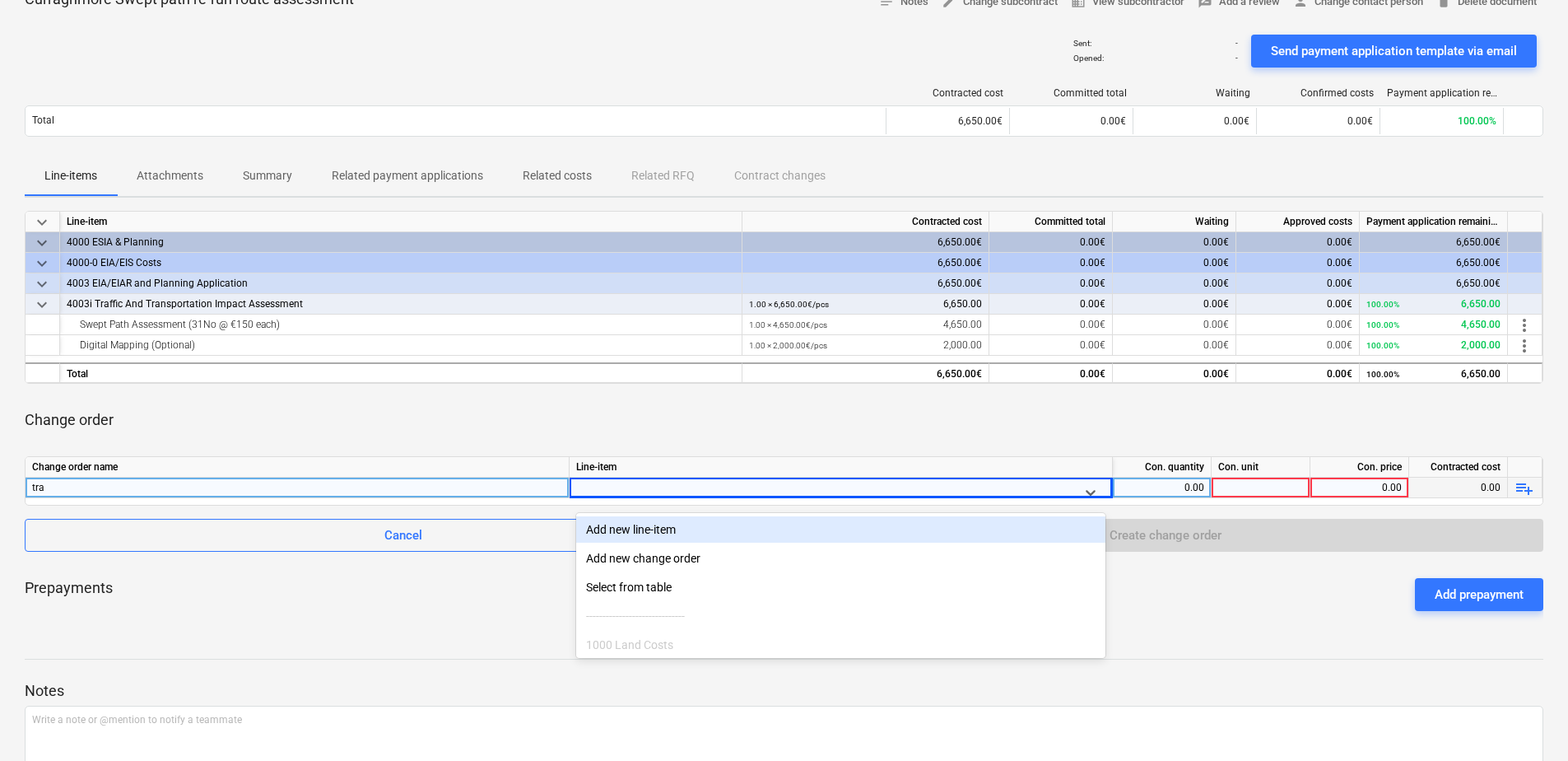
scroll to position [109, 0]
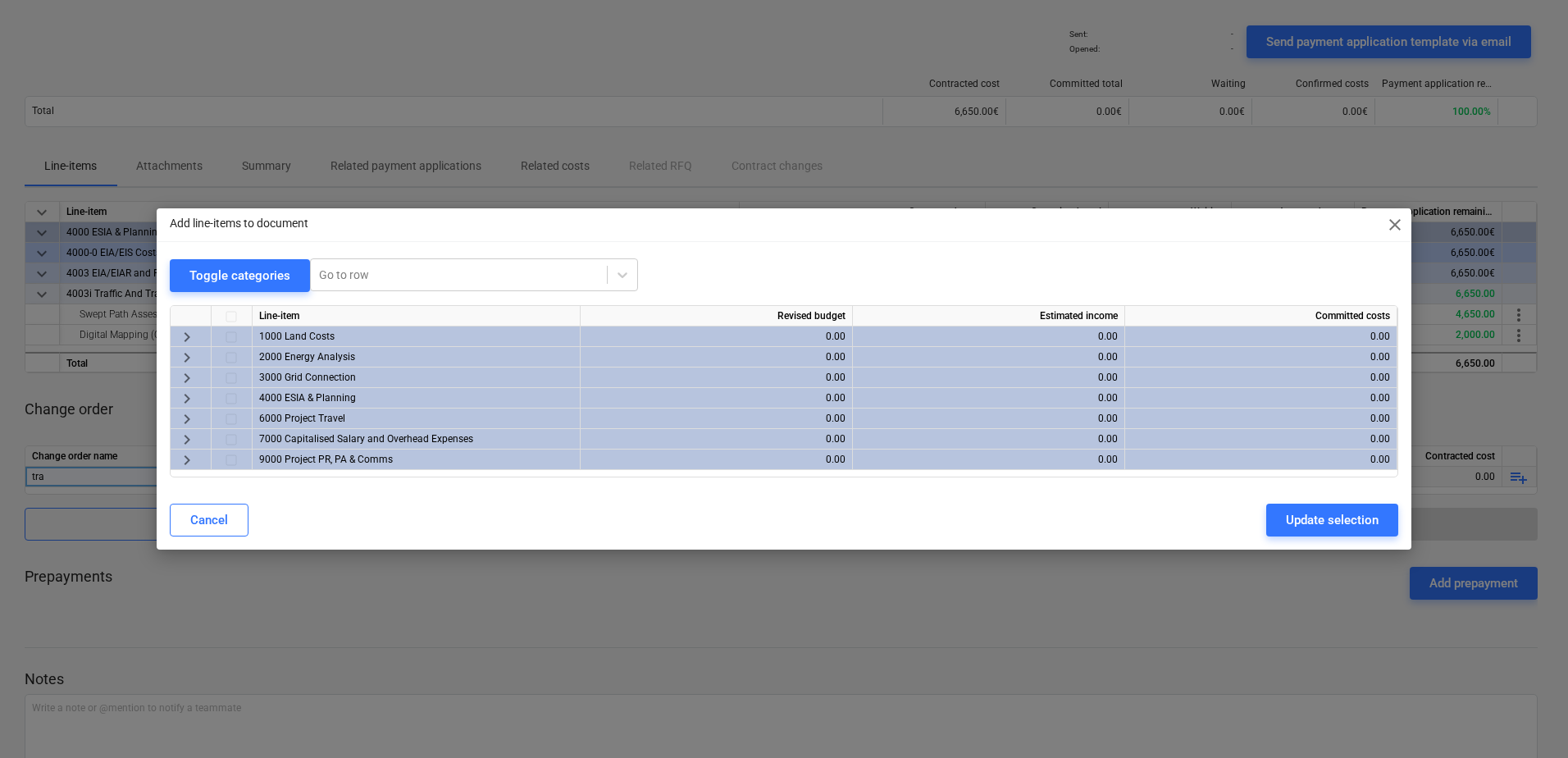
click at [1393, 230] on span "close" at bounding box center [1394, 224] width 19 height 19
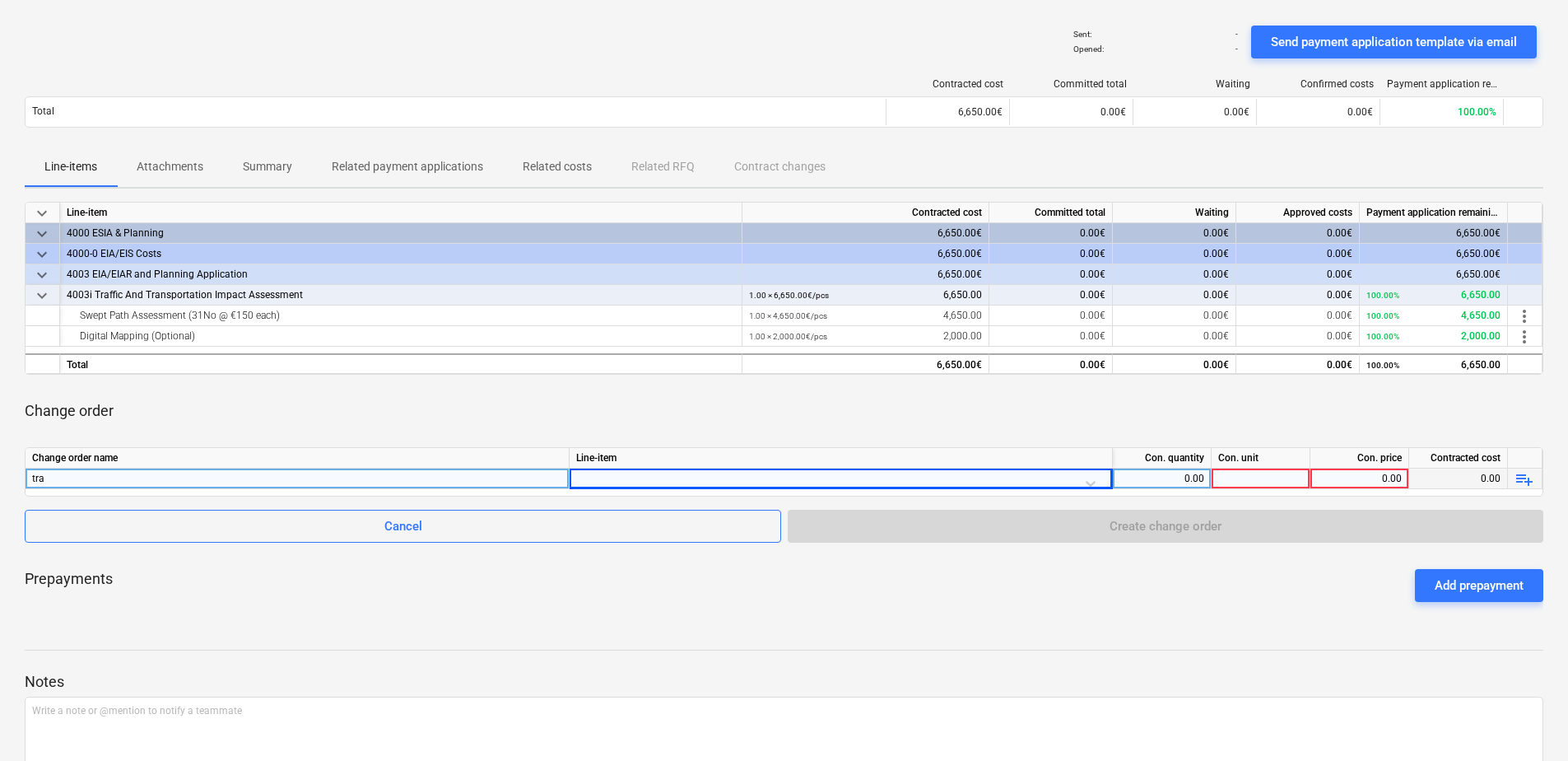
click at [638, 479] on div at bounding box center [841, 482] width 529 height 29
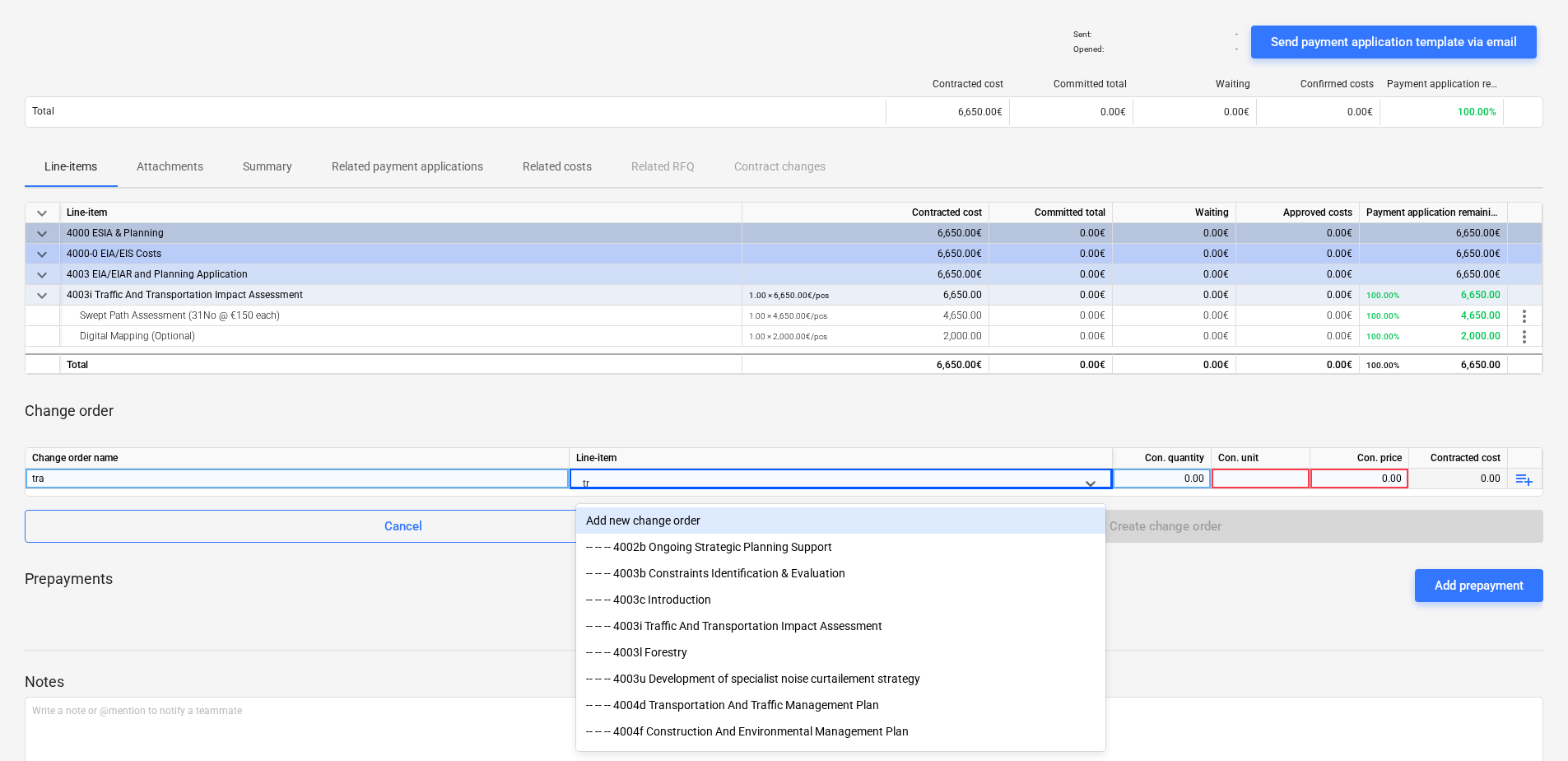
type input "tra"
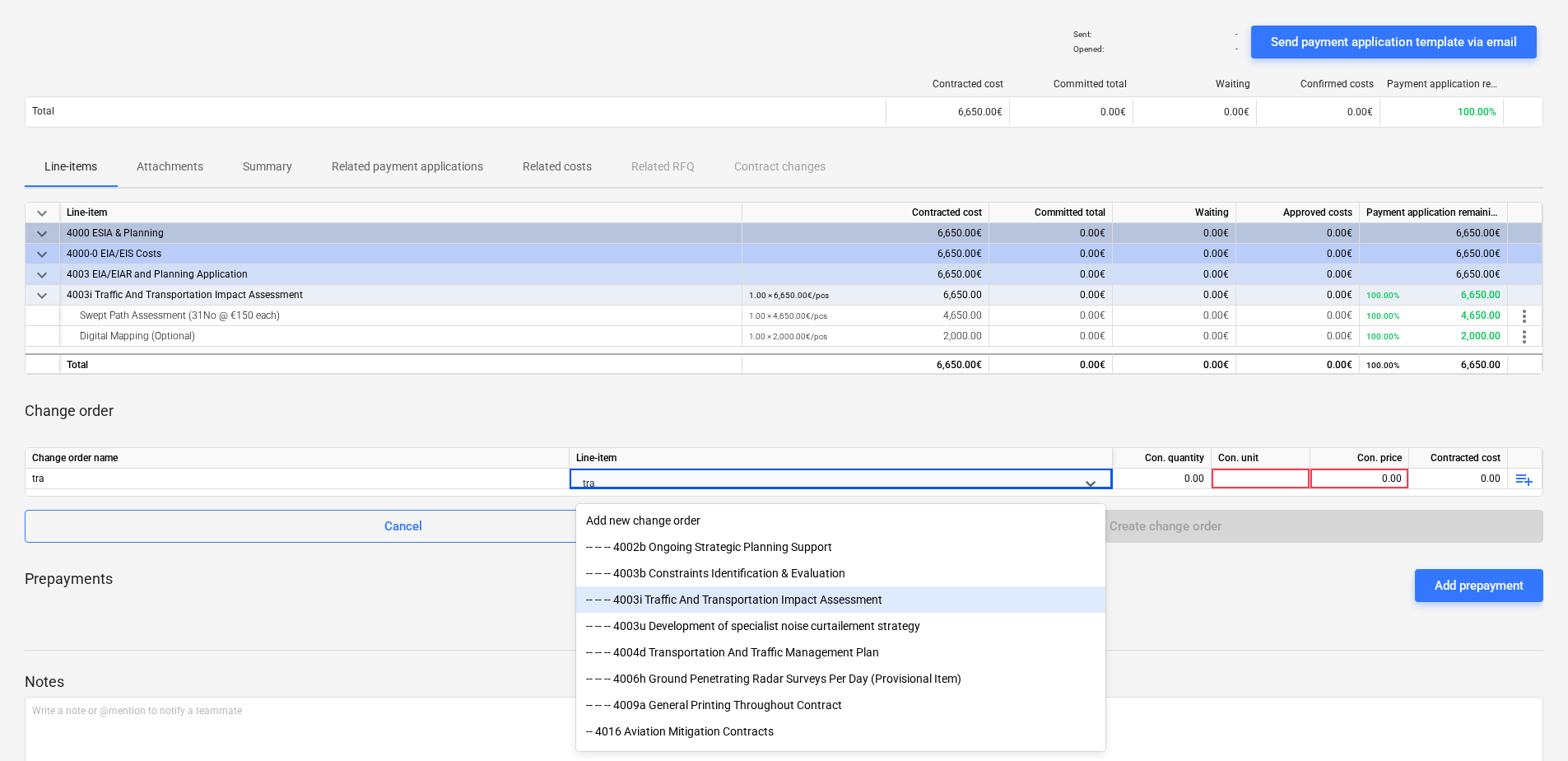
click at [694, 594] on div "-- -- -- 4003i Traffic And Transportation Impact Assessment" at bounding box center [841, 599] width 529 height 26
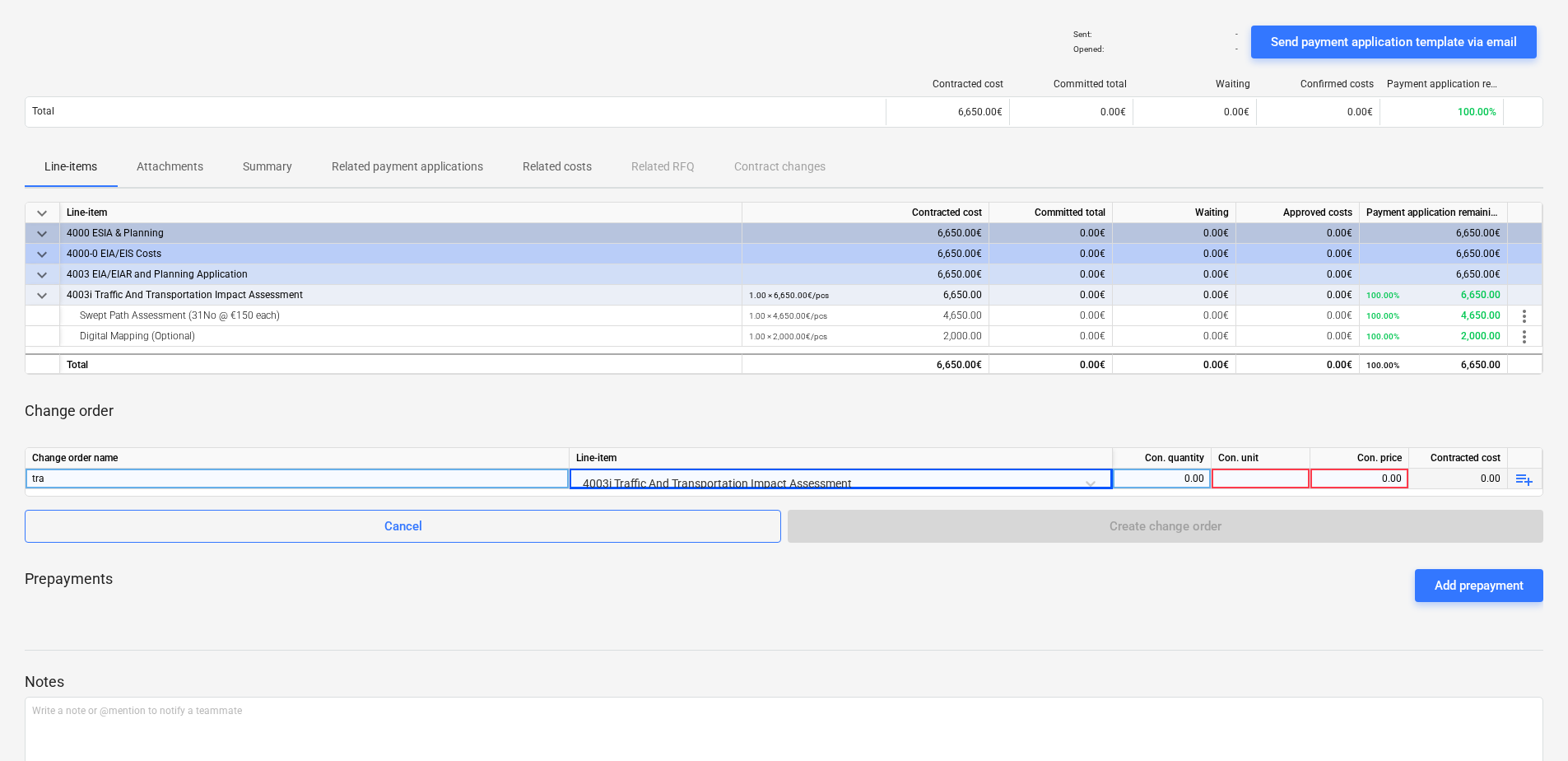
click at [1186, 477] on div "0.00" at bounding box center [1161, 479] width 85 height 20
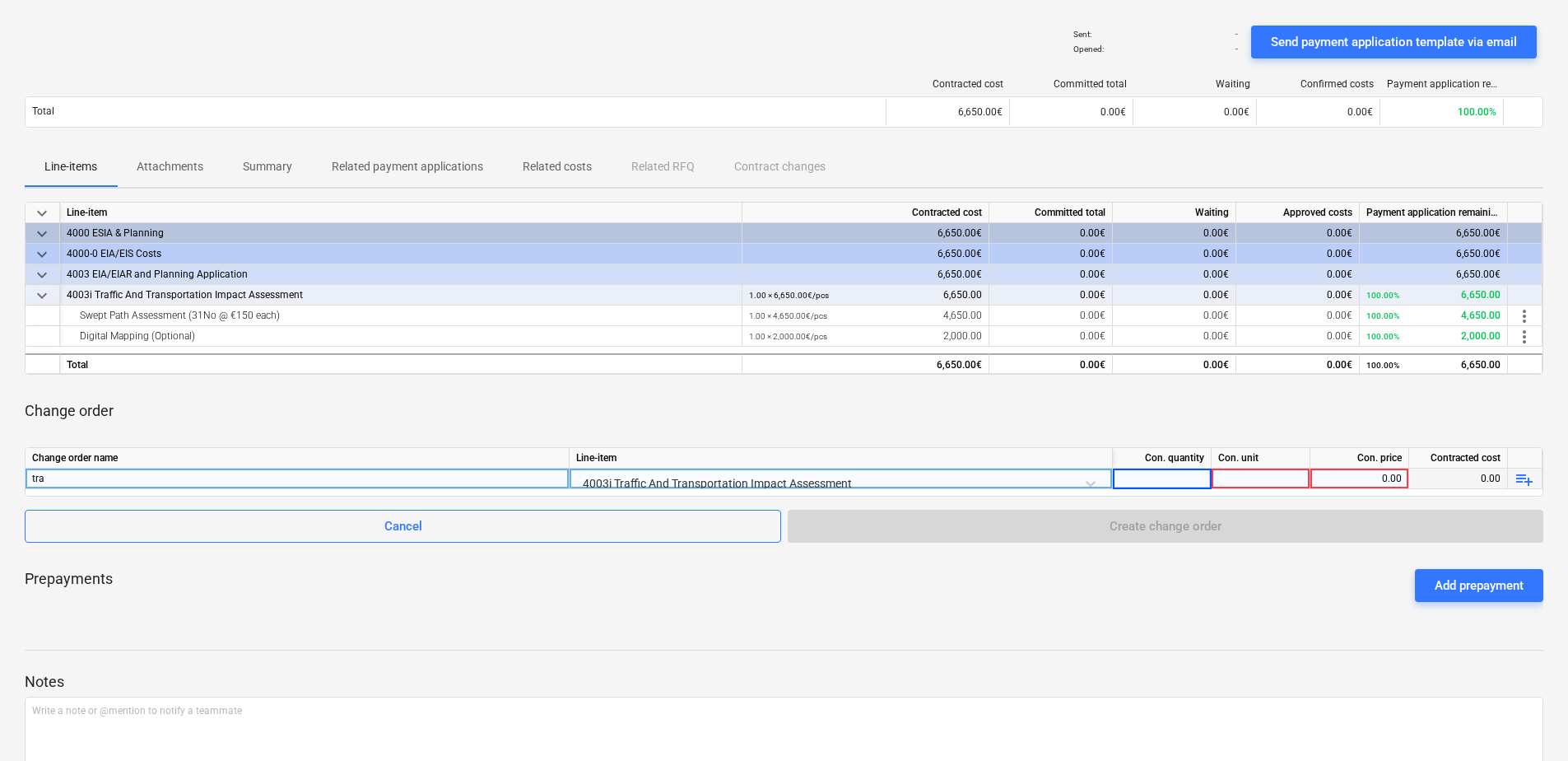
type input "1"
click at [1264, 481] on div at bounding box center [1261, 479] width 98 height 20
type input "pcs"
click at [1341, 479] on div "0.00" at bounding box center [1358, 479] width 85 height 20
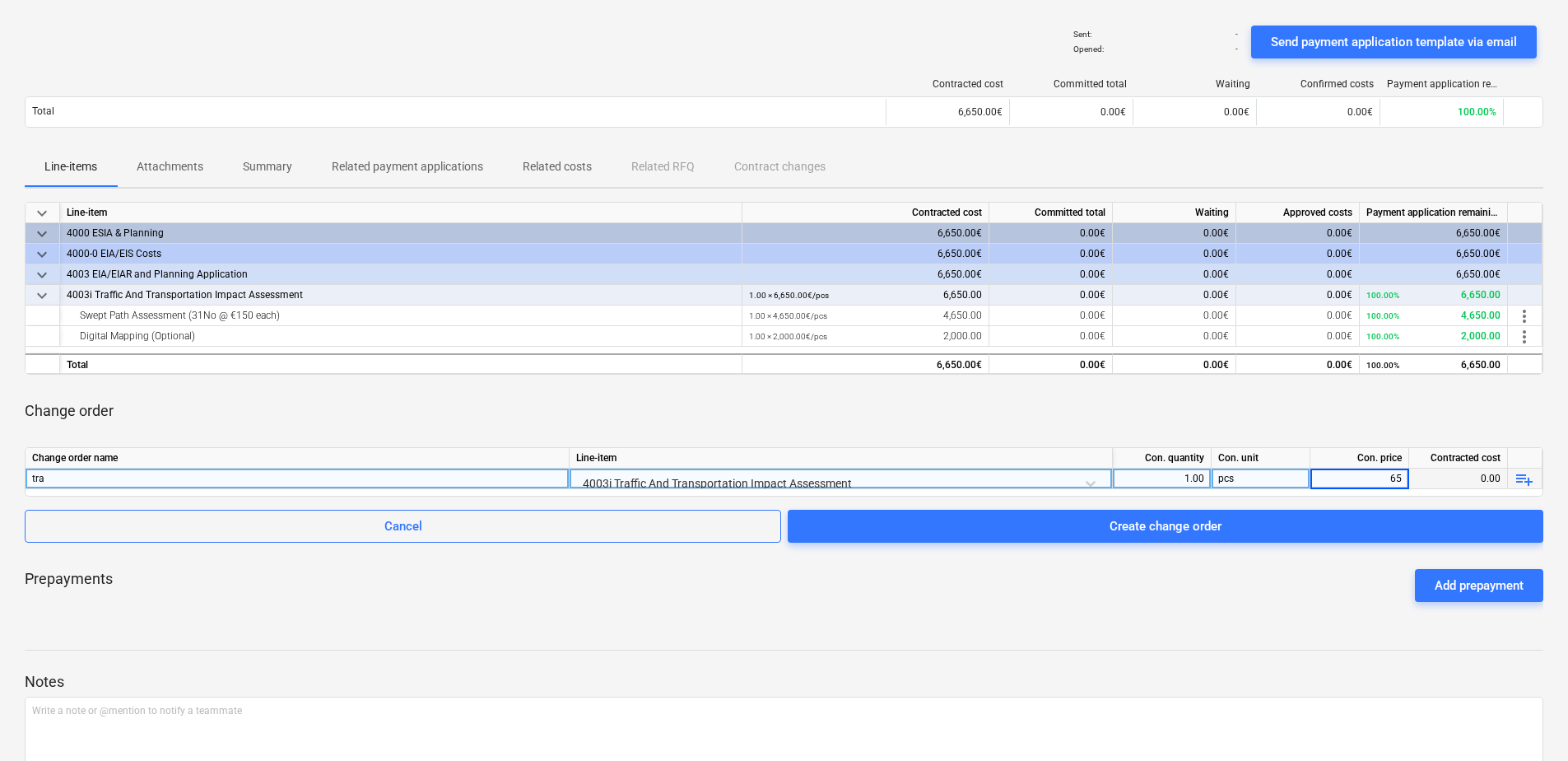
type input "650"
click at [1033, 409] on div "Change order" at bounding box center [784, 411] width 1518 height 46
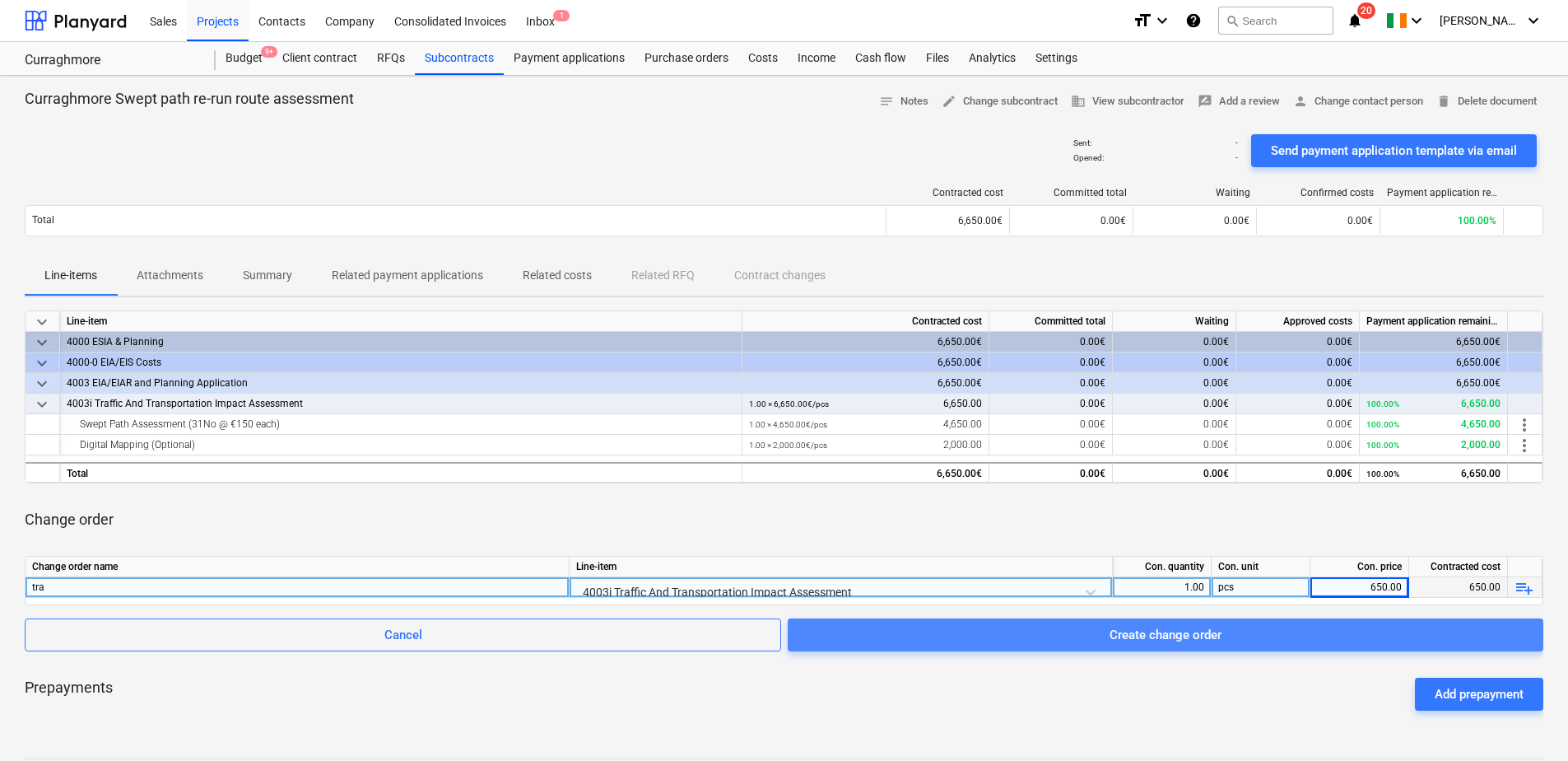
click at [1027, 637] on span "Create change order" at bounding box center [1165, 634] width 716 height 21
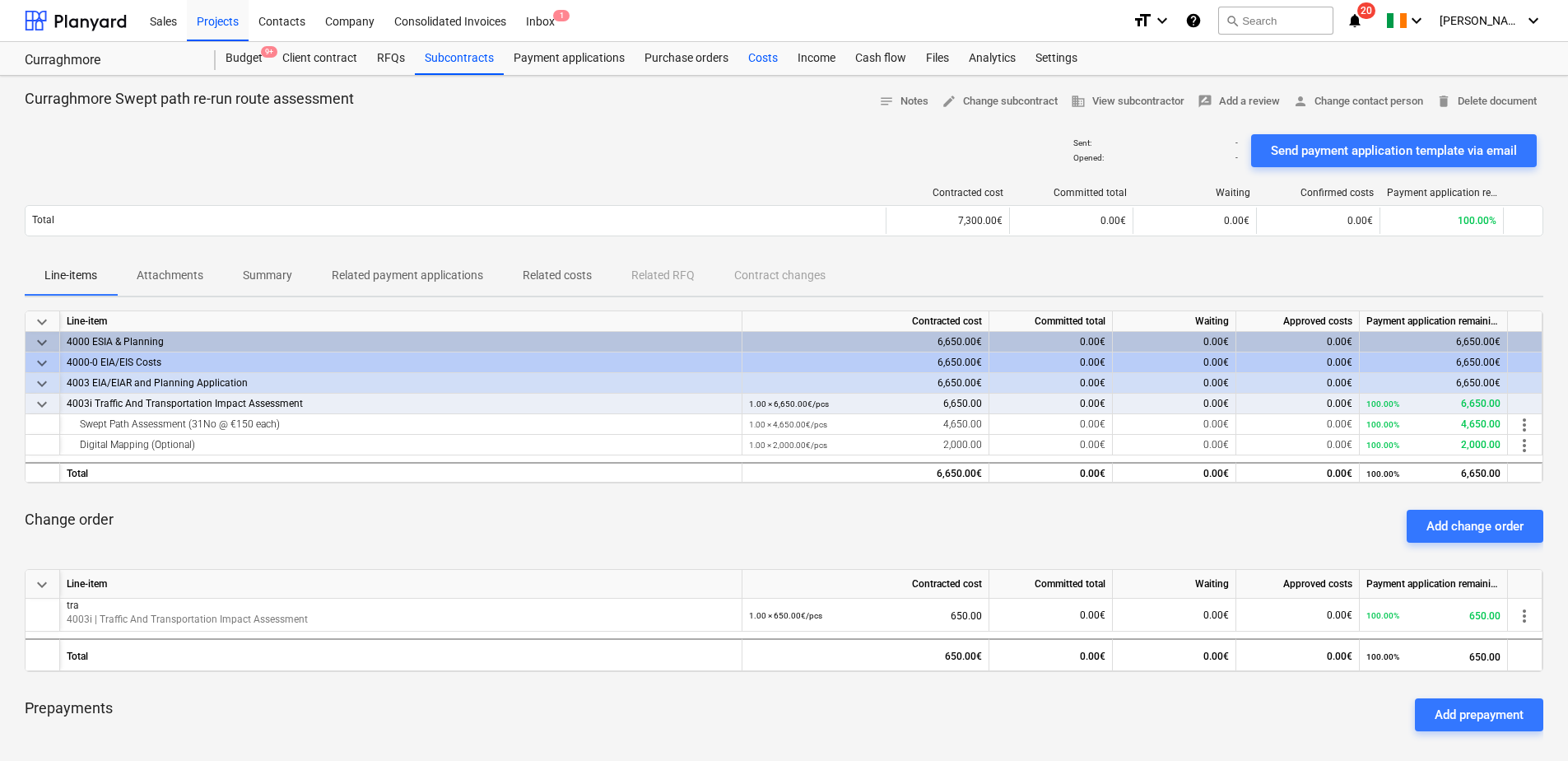
click at [744, 59] on div "Costs" at bounding box center [763, 58] width 49 height 33
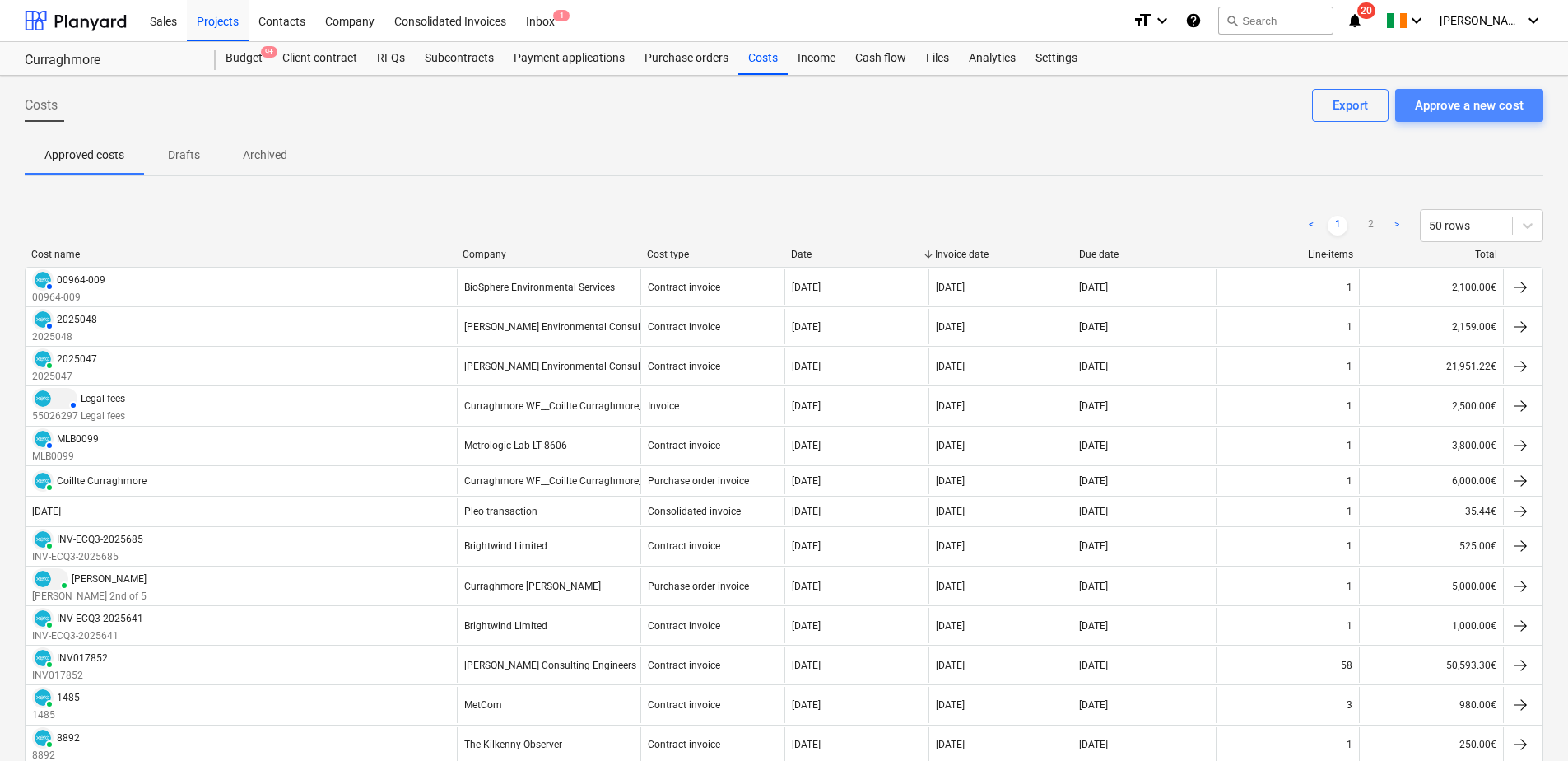
click at [1474, 105] on div "Approve a new cost" at bounding box center [1469, 105] width 109 height 21
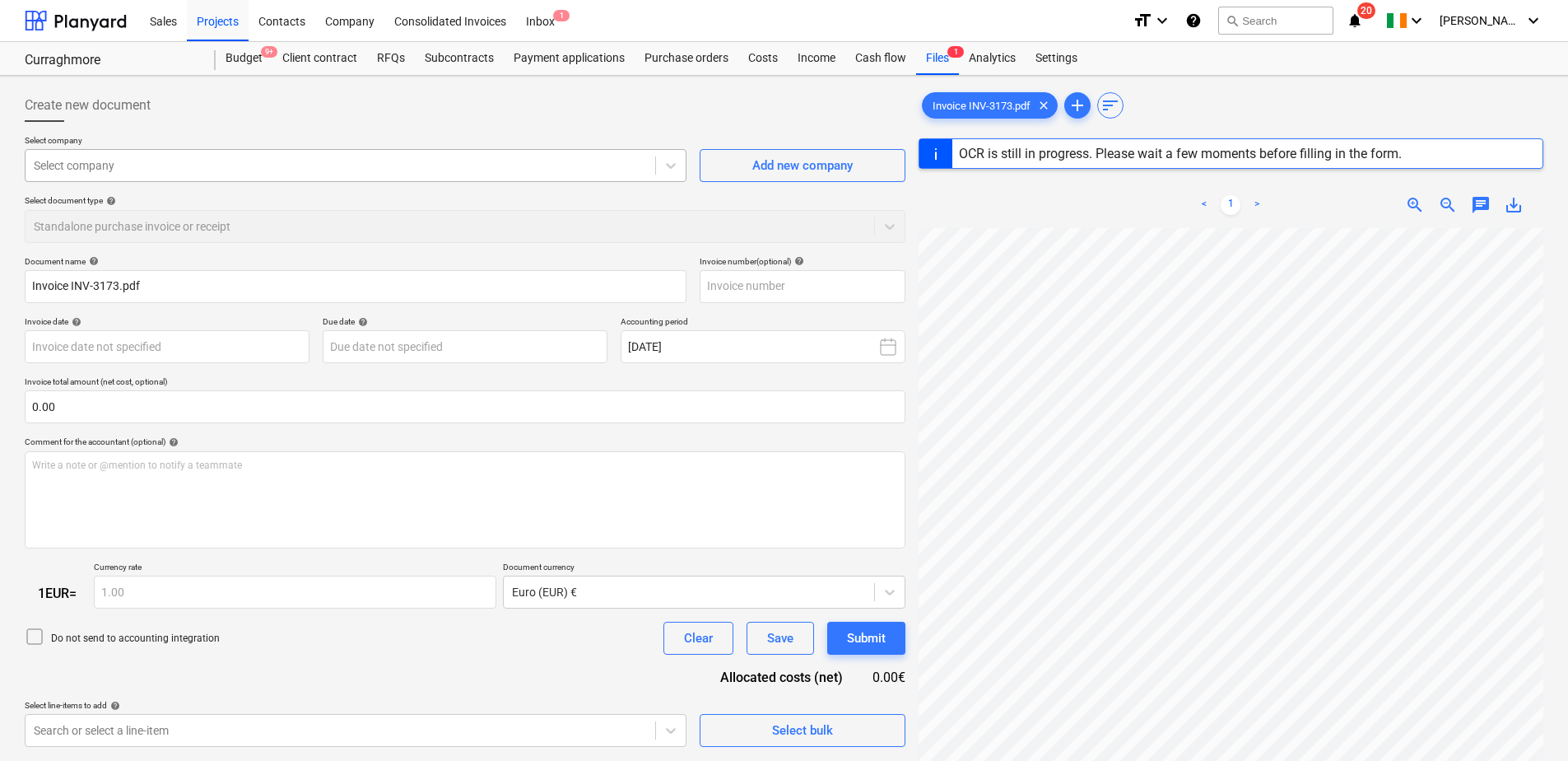
type input "INV-3173"
type input "22 Aug 2025"
type input "19 Sep 2025"
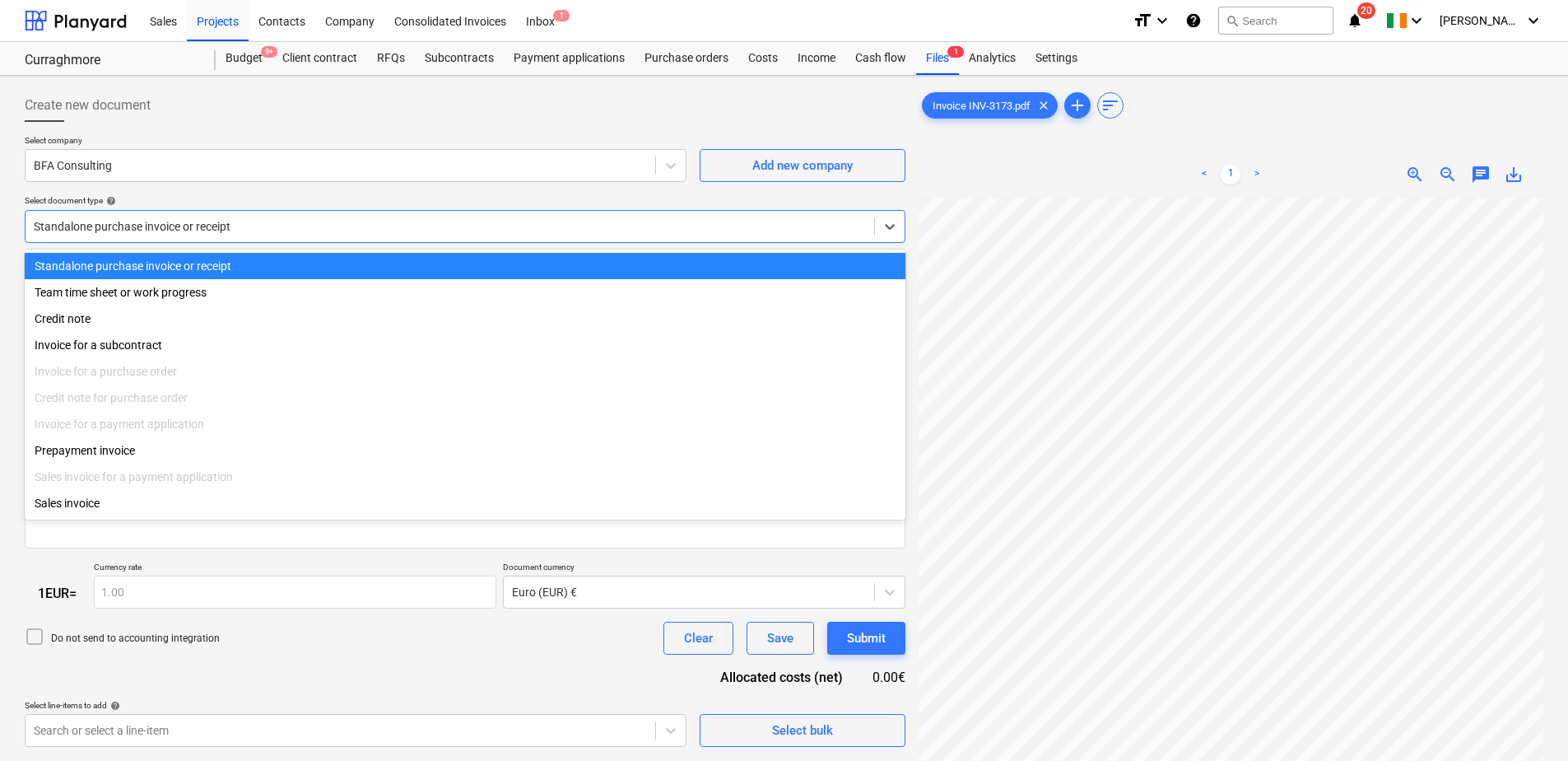
click at [216, 238] on div "Standalone purchase invoice or receipt" at bounding box center [449, 226] width 848 height 23
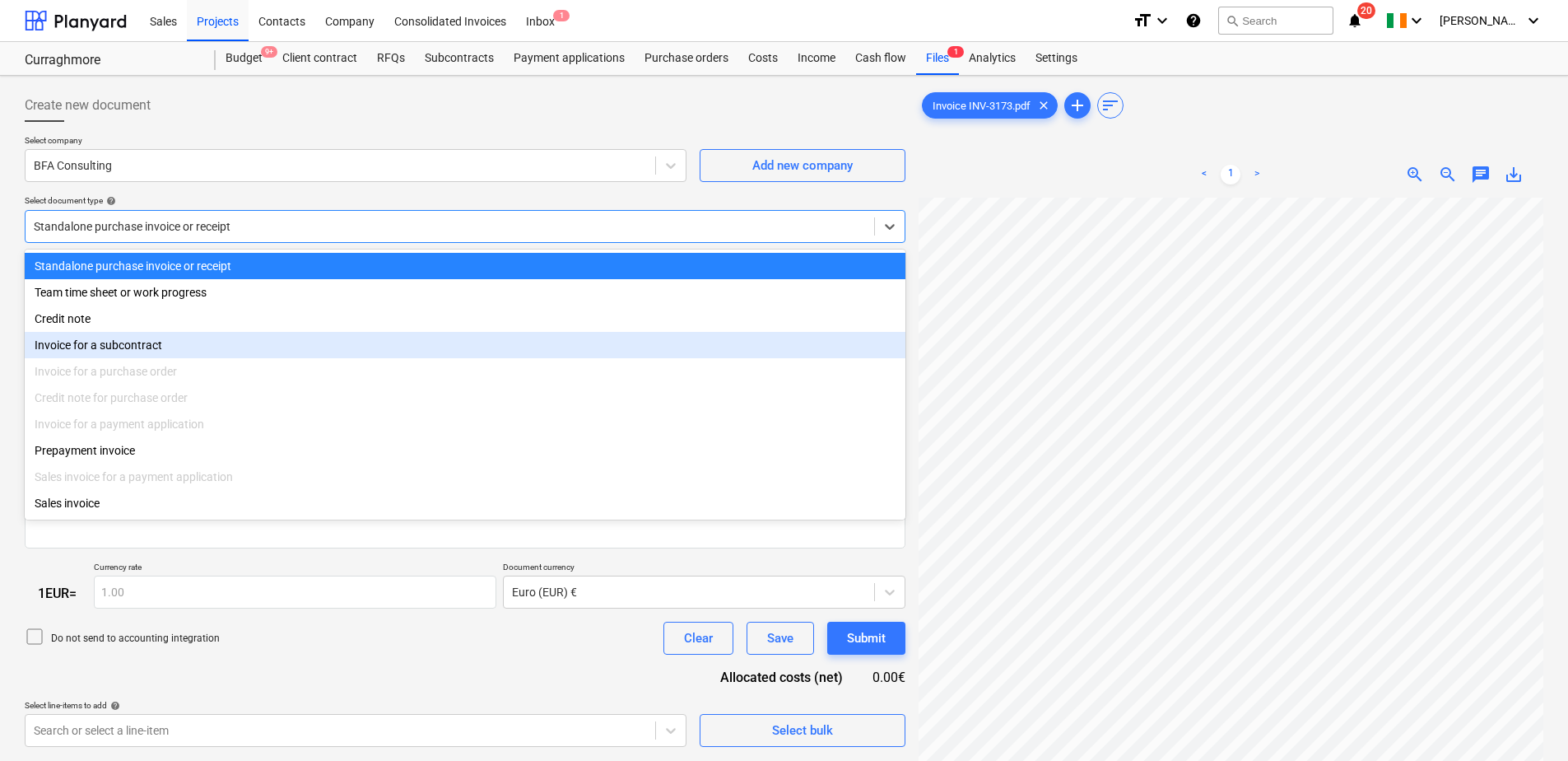
click at [176, 343] on div "Invoice for a subcontract" at bounding box center [465, 345] width 881 height 26
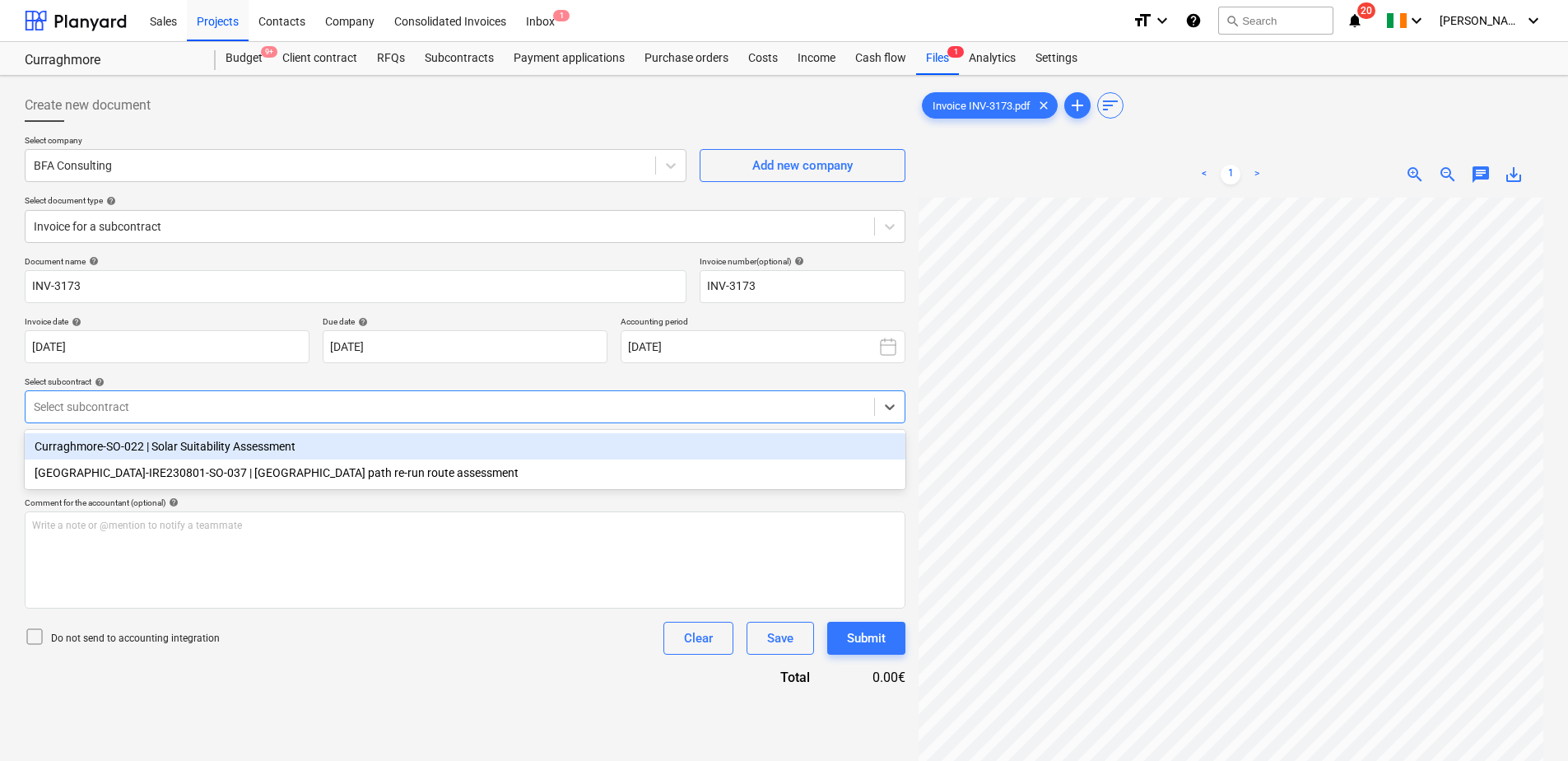
click at [316, 414] on div at bounding box center [450, 407] width 832 height 17
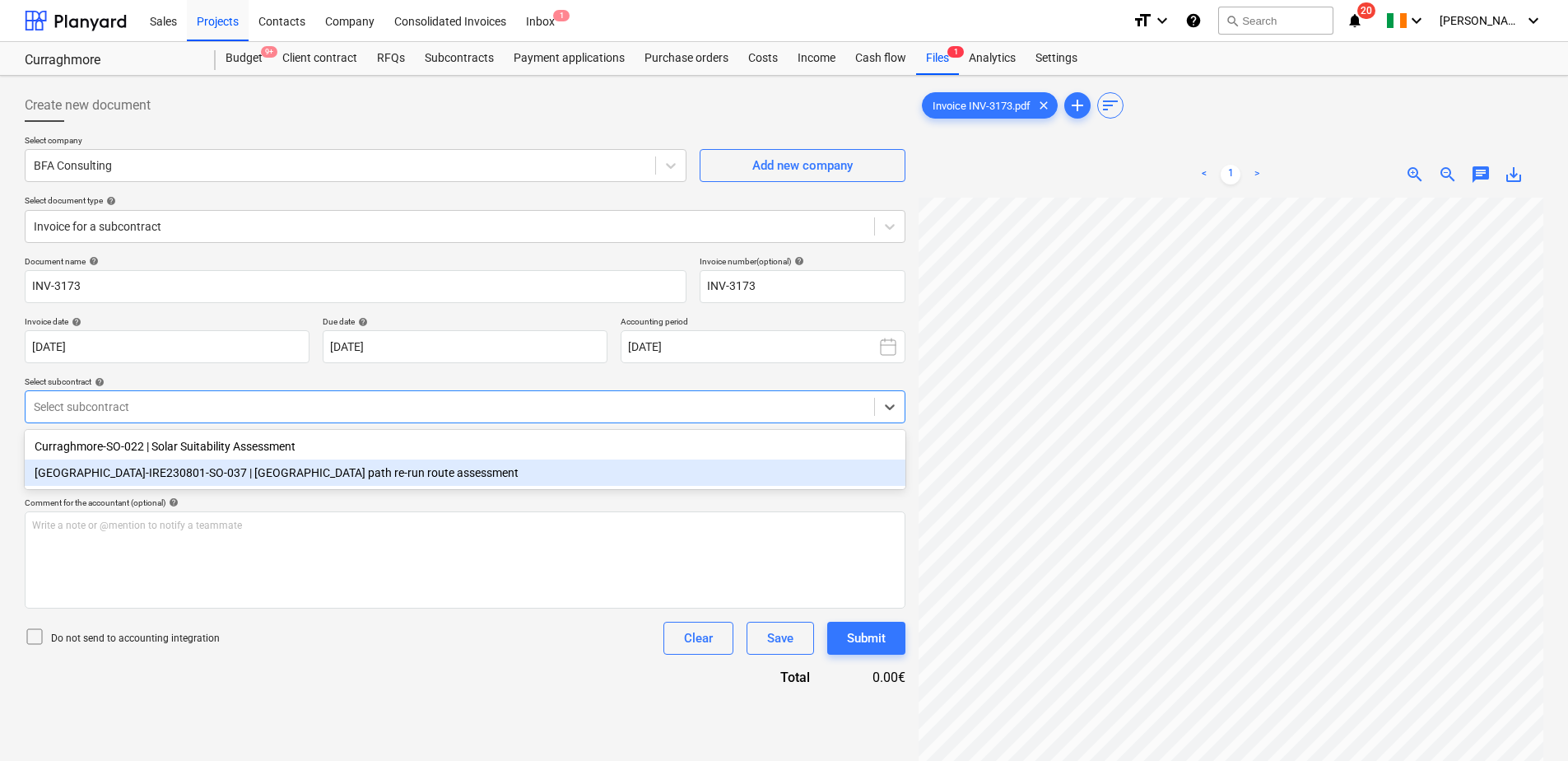
click at [314, 479] on div "Curraghmore-IRE230801-SO-037 | Curraghmore Swept path re-run route assessment" at bounding box center [465, 472] width 881 height 26
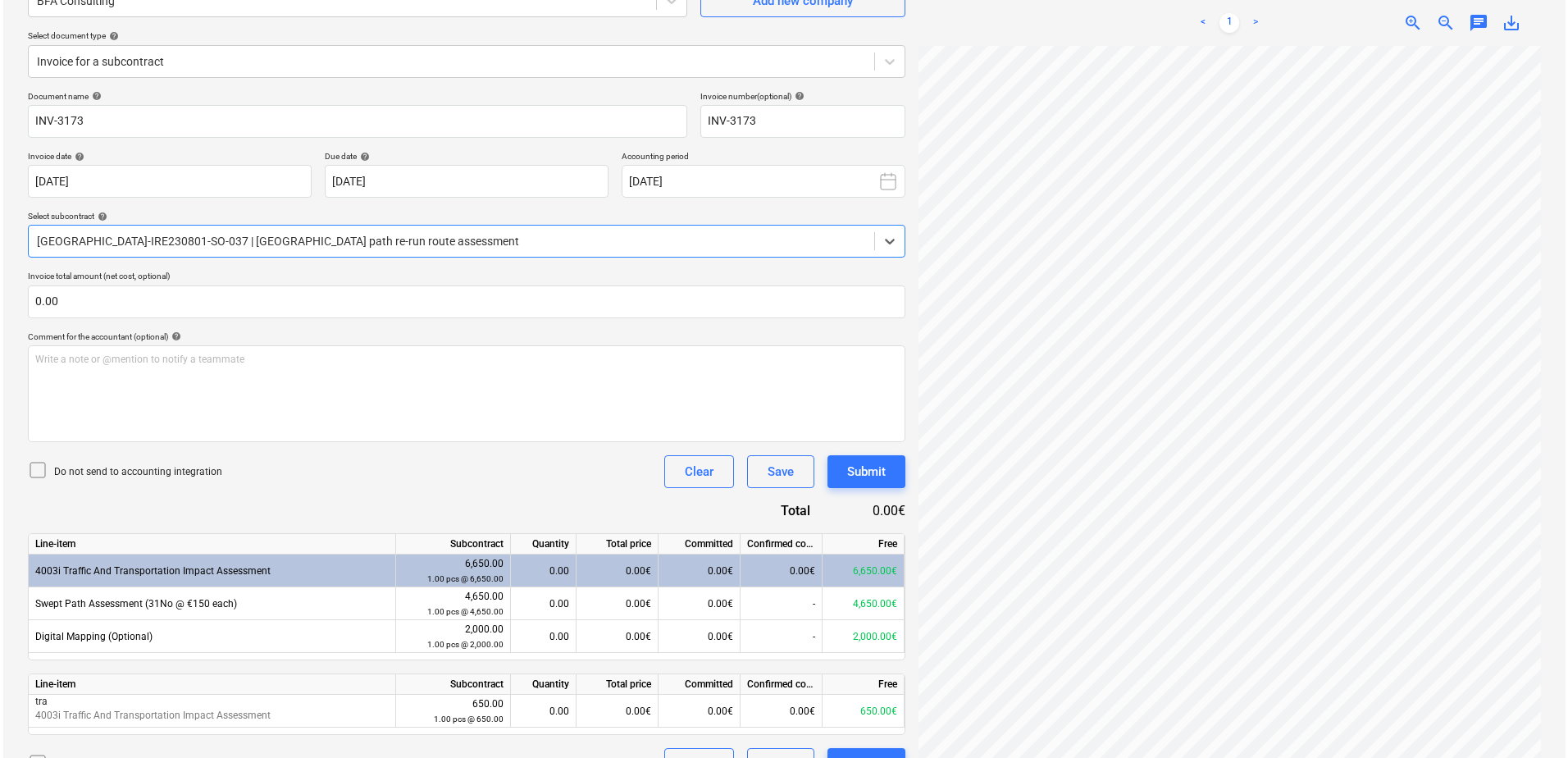
scroll to position [200, 0]
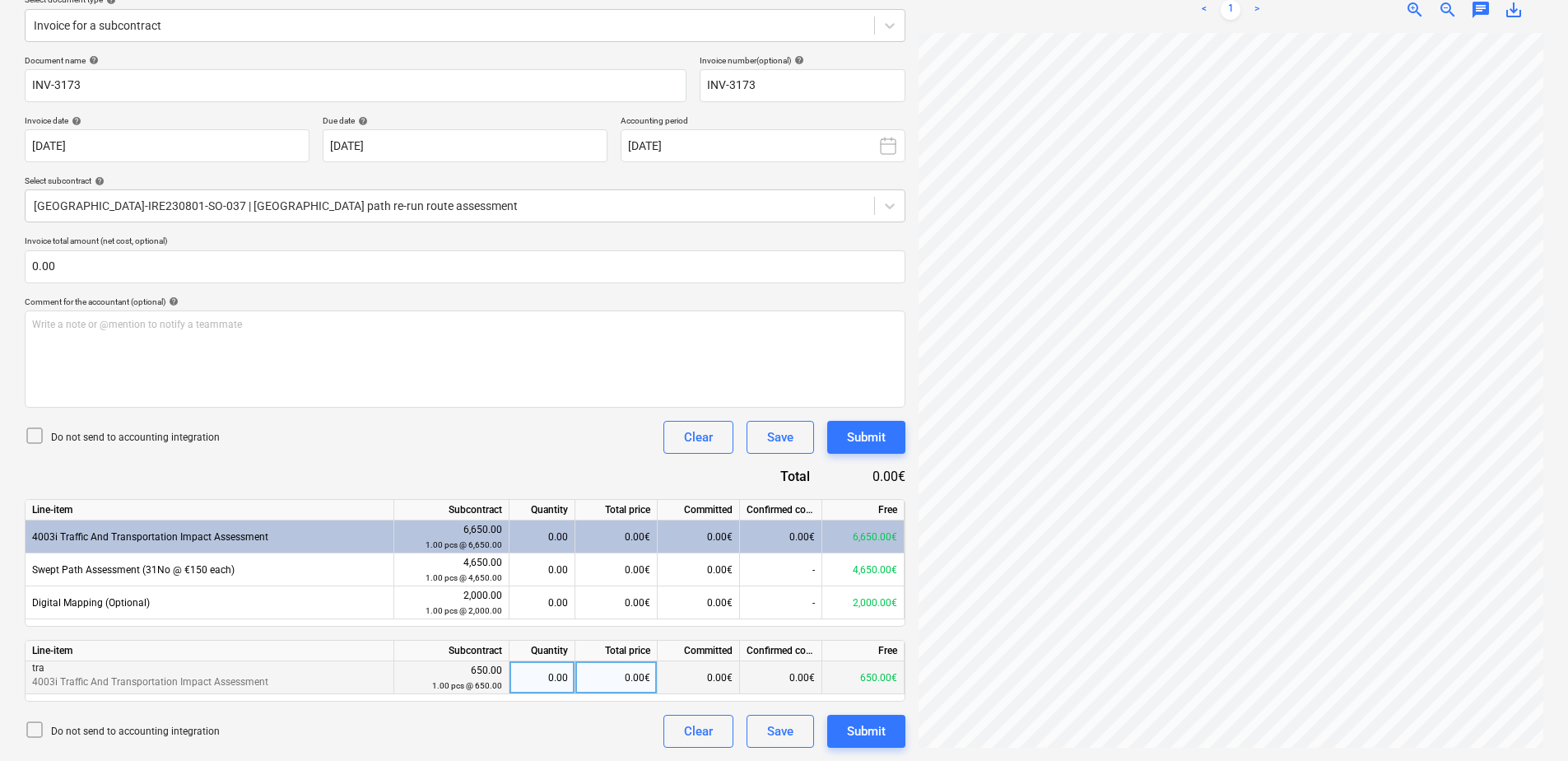
click at [548, 678] on div "0.00" at bounding box center [542, 676] width 52 height 33
type input "1"
click at [439, 424] on div "Do not send to accounting integration Clear Save Submit" at bounding box center [465, 437] width 881 height 33
click at [861, 733] on div "Submit" at bounding box center [867, 730] width 39 height 21
